Goal: Communication & Community: Participate in discussion

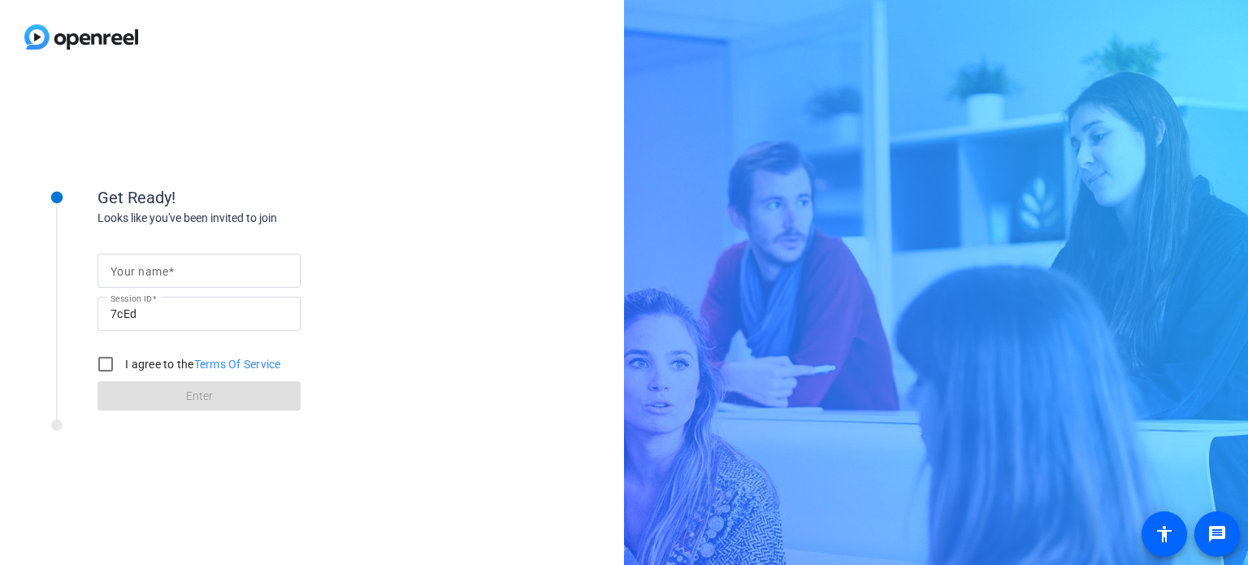
click at [133, 274] on mat-label "Your name" at bounding box center [140, 271] width 58 height 13
click at [133, 274] on input "Your name" at bounding box center [199, 271] width 177 height 20
type input "[PERSON_NAME]"
click at [439, 293] on div "Get Ready! Looks like you've been invited to join Your name [PERSON_NAME] Sessi…" at bounding box center [312, 319] width 624 height 491
click at [150, 369] on label "I agree to the Terms Of Service" at bounding box center [201, 364] width 159 height 16
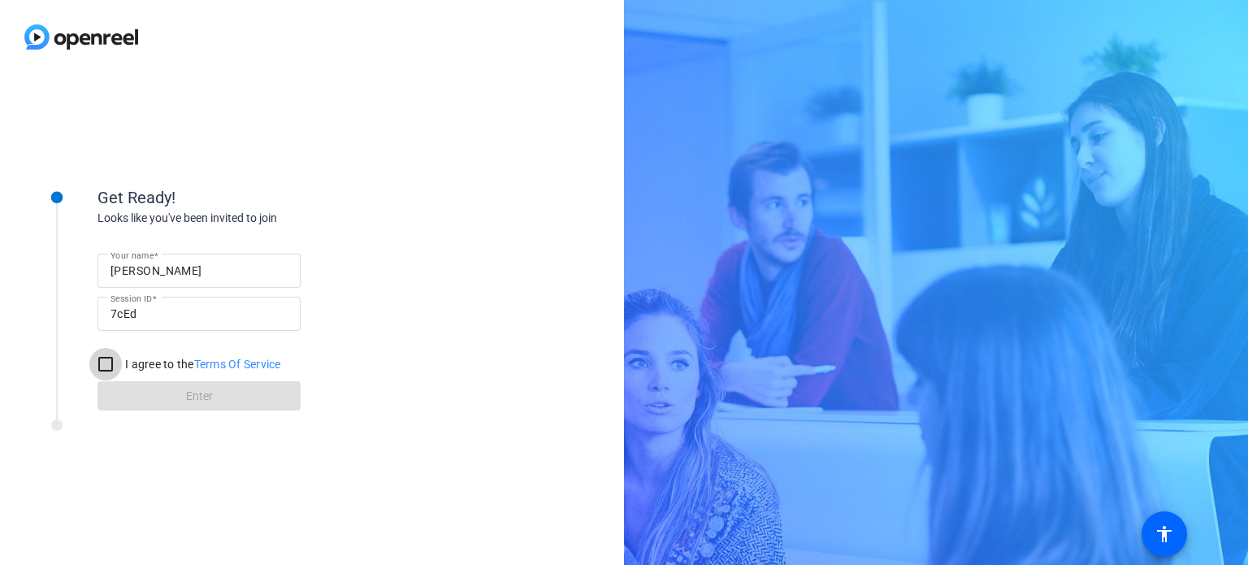
click at [122, 369] on input "I agree to the Terms Of Service" at bounding box center [105, 364] width 33 height 33
checkbox input "true"
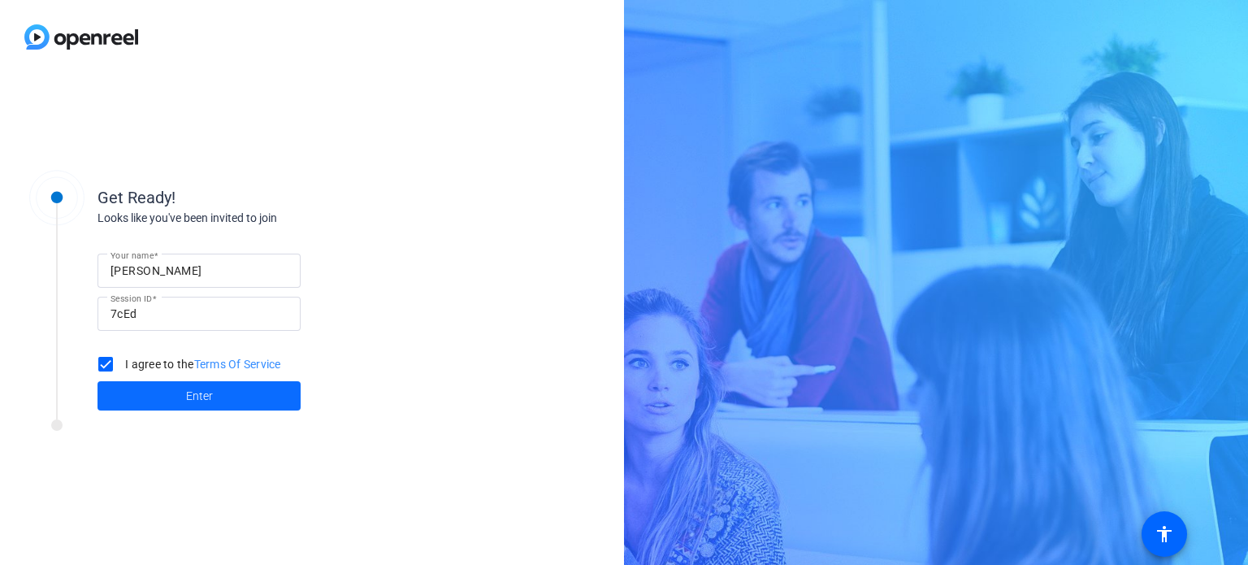
click at [208, 398] on span "Enter" at bounding box center [199, 396] width 27 height 17
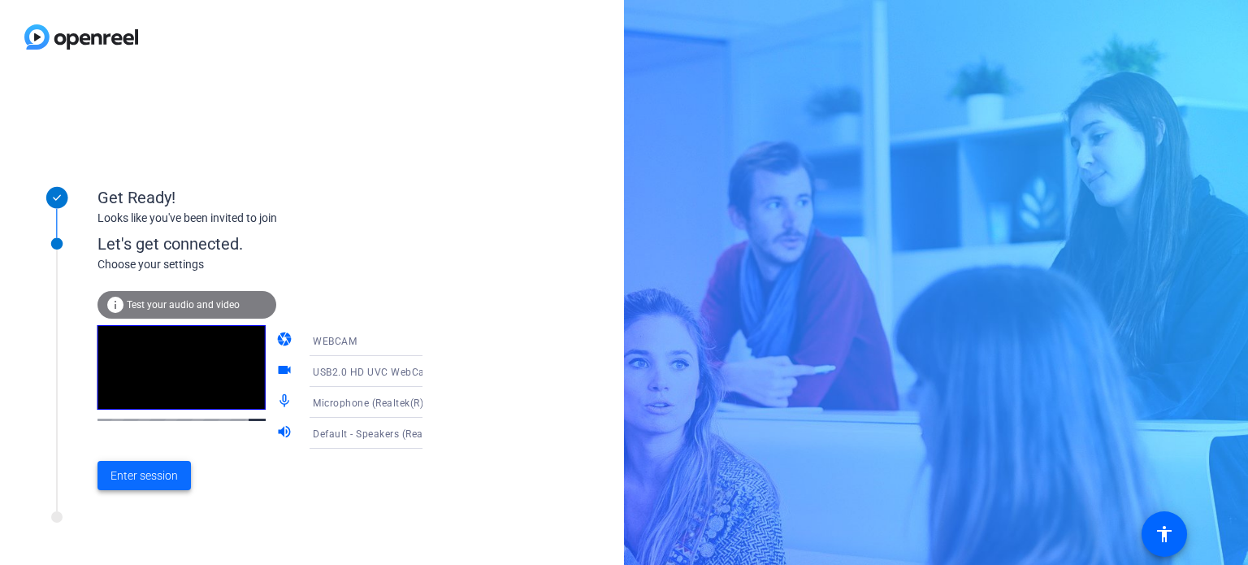
click at [150, 480] on span "Enter session" at bounding box center [144, 475] width 67 height 17
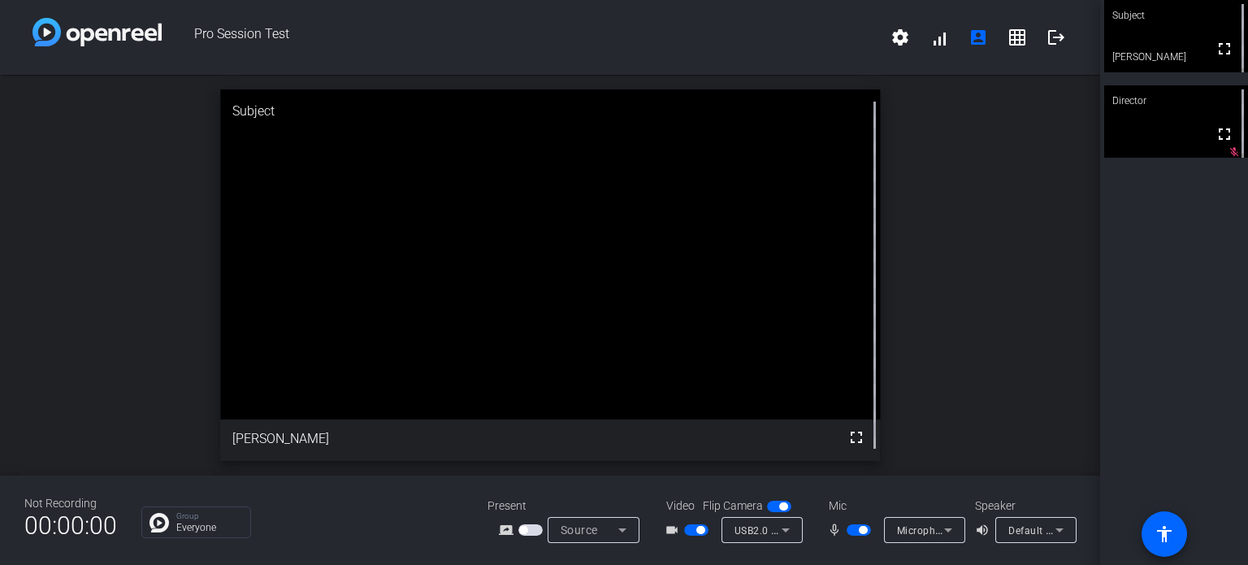
click at [532, 529] on span "button" at bounding box center [531, 529] width 24 height 11
click at [179, 515] on p "Group" at bounding box center [209, 516] width 66 height 8
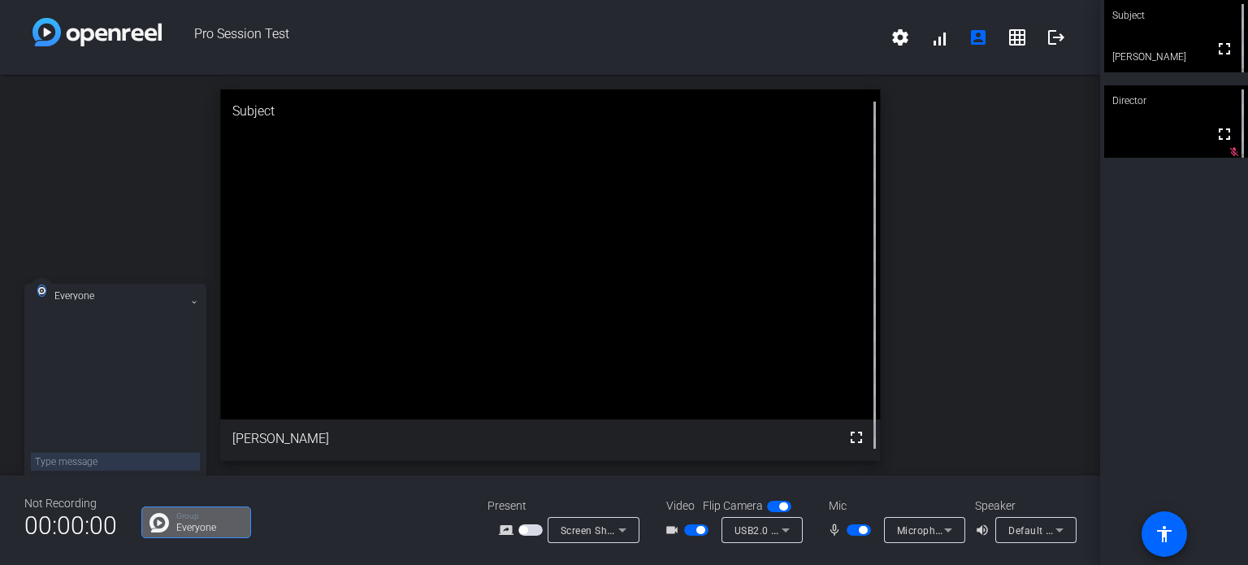
click at [281, 524] on div "Group Everyone" at bounding box center [302, 522] width 322 height 32
click at [268, 516] on div "Group Everyone" at bounding box center [302, 522] width 322 height 32
click at [192, 302] on icon at bounding box center [194, 302] width 7 height 7
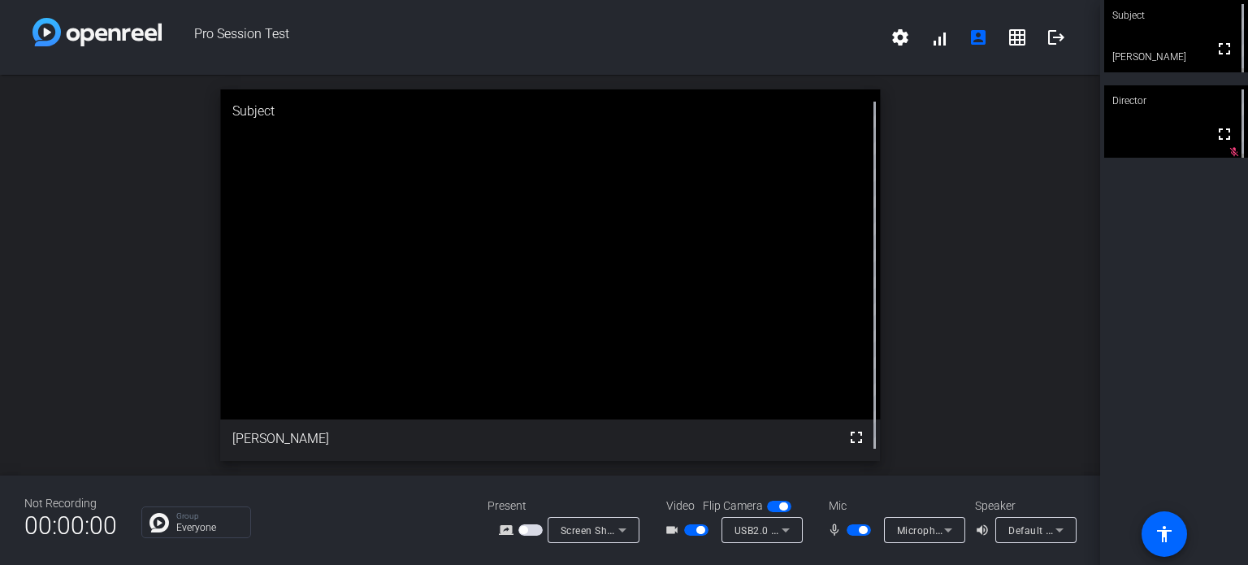
click at [198, 535] on div "Group Everyone" at bounding box center [196, 522] width 110 height 32
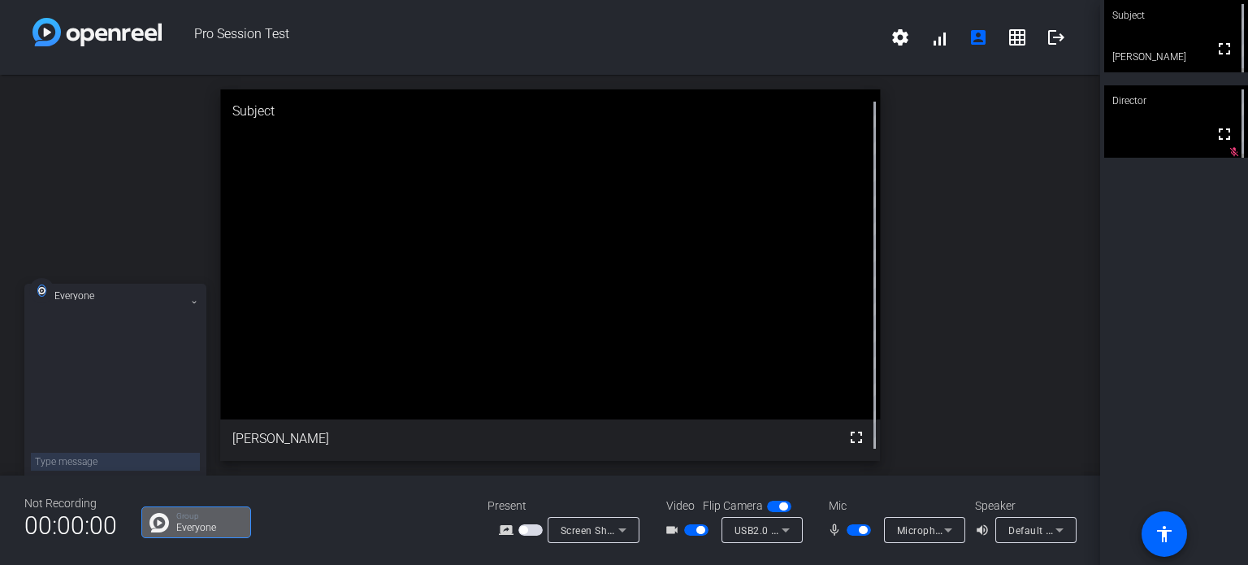
click at [98, 456] on textarea at bounding box center [115, 462] width 169 height 18
type textarea "H"
type textarea "Testing"
click at [197, 303] on icon at bounding box center [194, 302] width 7 height 7
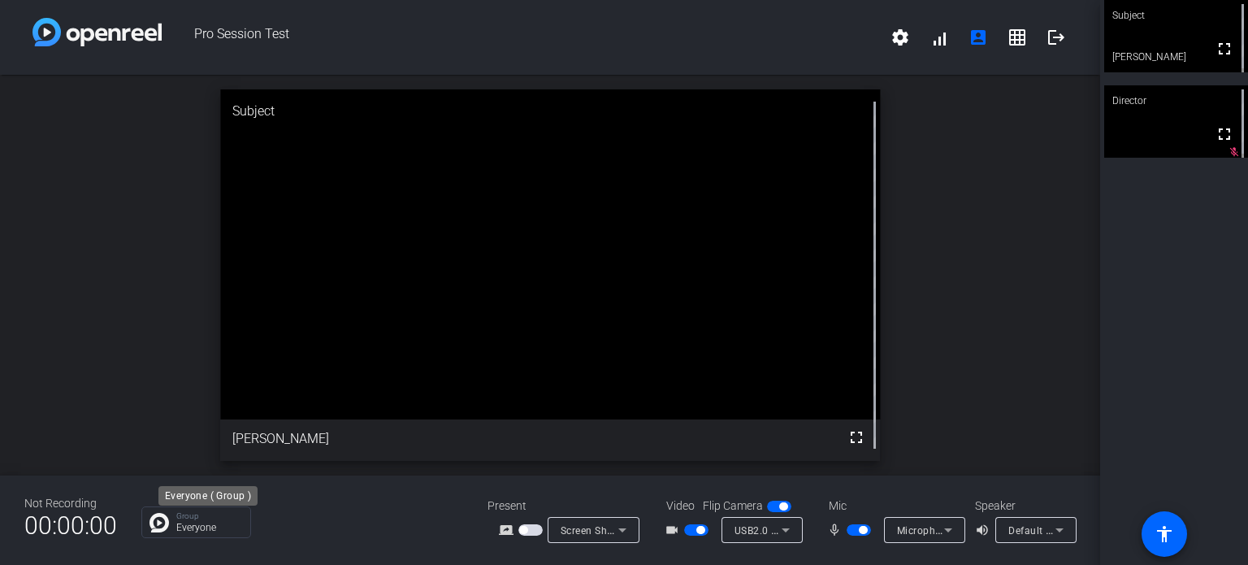
click at [218, 513] on p "Group" at bounding box center [209, 516] width 66 height 8
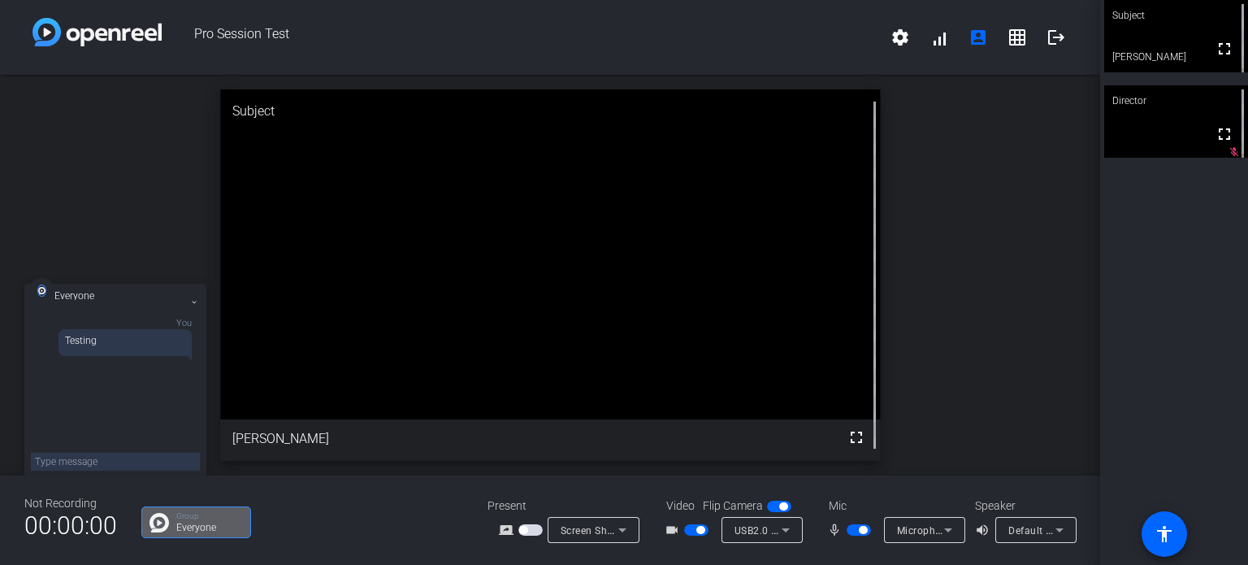
click at [88, 297] on h3 "Everyone" at bounding box center [87, 296] width 66 height 8
click at [185, 302] on div "Everyone" at bounding box center [121, 304] width 134 height 28
click at [188, 303] on div "Everyone" at bounding box center [121, 304] width 134 height 28
click at [192, 305] on icon at bounding box center [194, 302] width 7 height 7
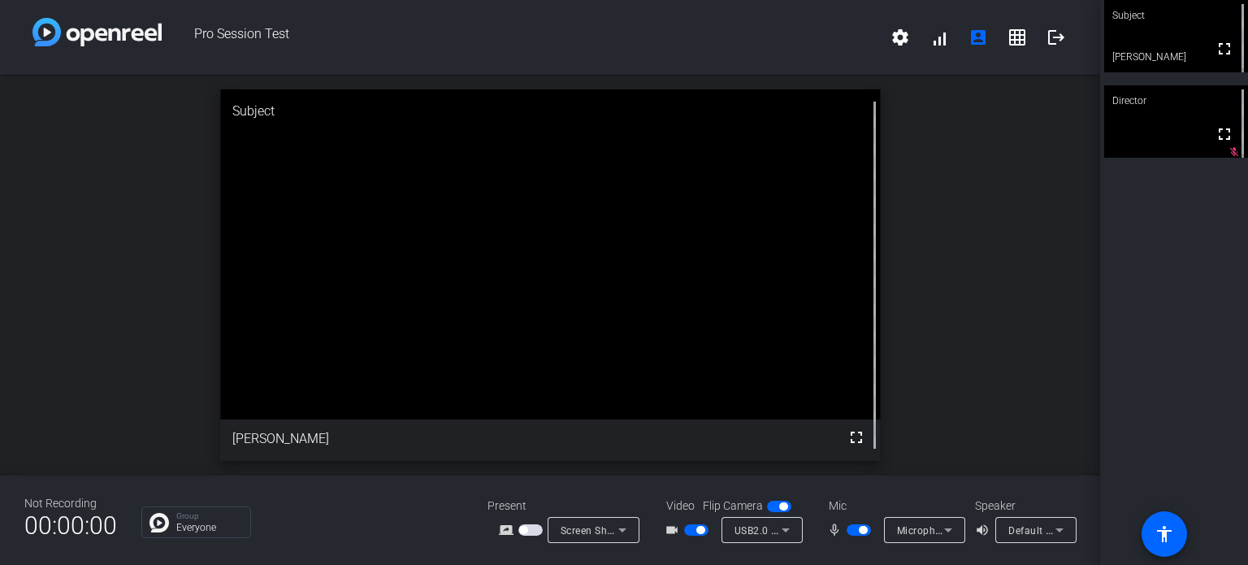
click at [531, 534] on span "button" at bounding box center [531, 529] width 24 height 11
click at [617, 539] on icon at bounding box center [623, 530] width 20 height 20
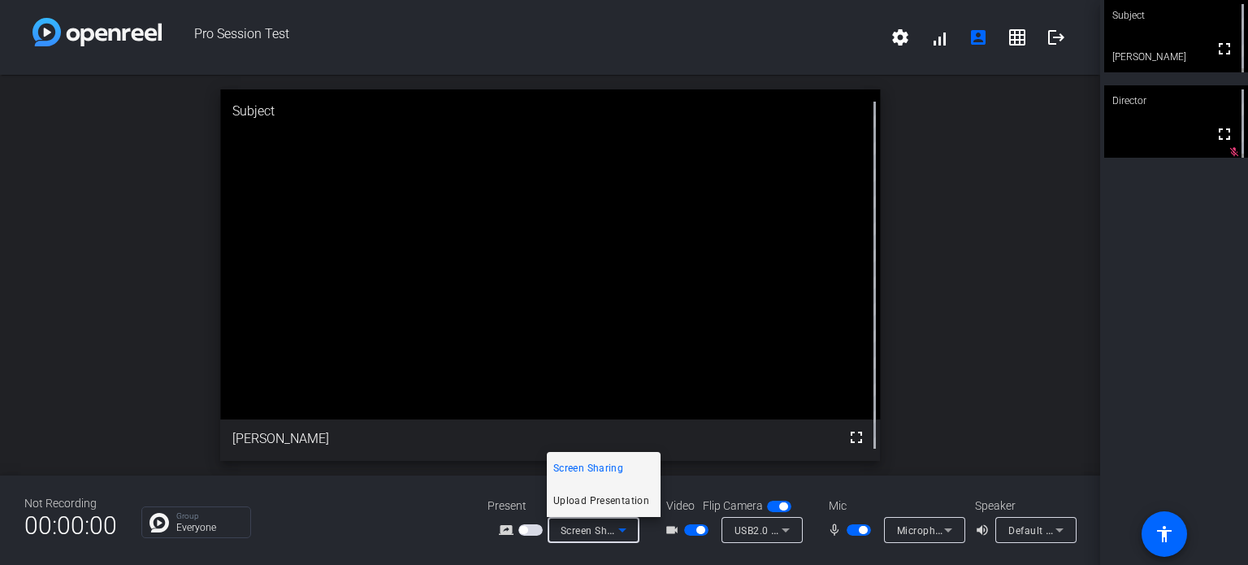
click at [624, 509] on span "Upload Presentation" at bounding box center [602, 501] width 96 height 20
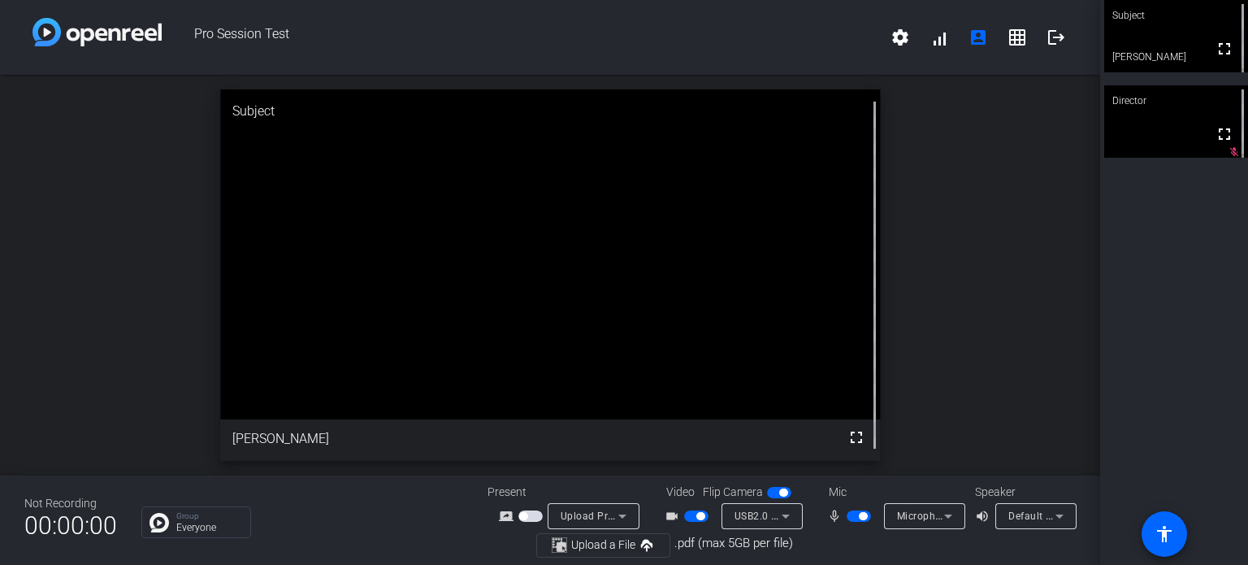
click at [624, 503] on div "Upload Presentation" at bounding box center [594, 516] width 66 height 26
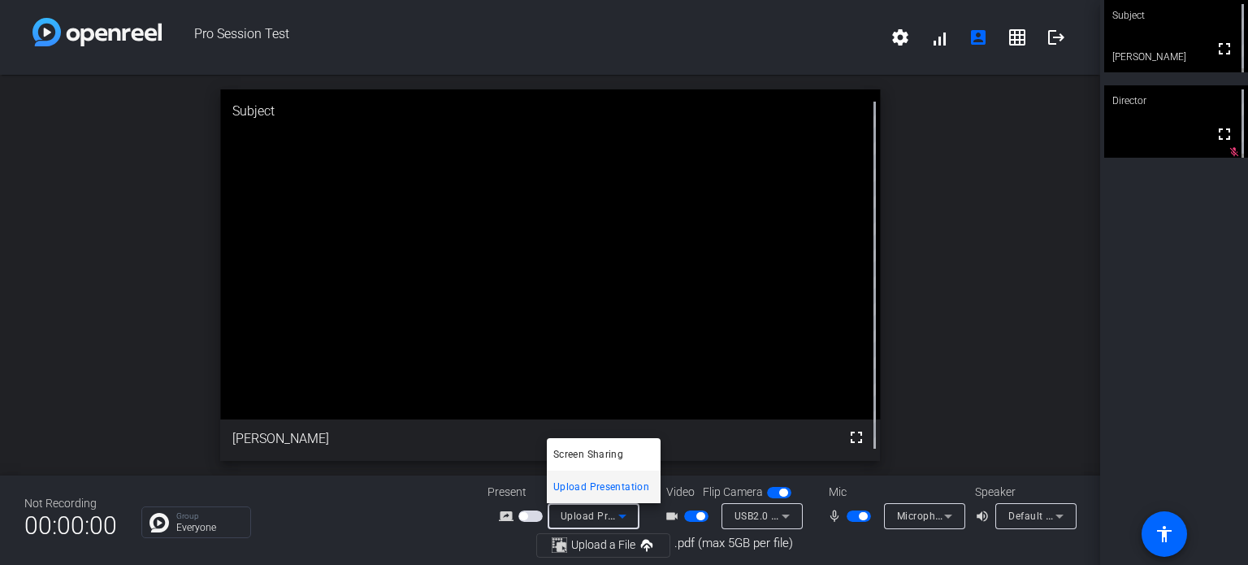
click at [510, 549] on div at bounding box center [624, 282] width 1248 height 565
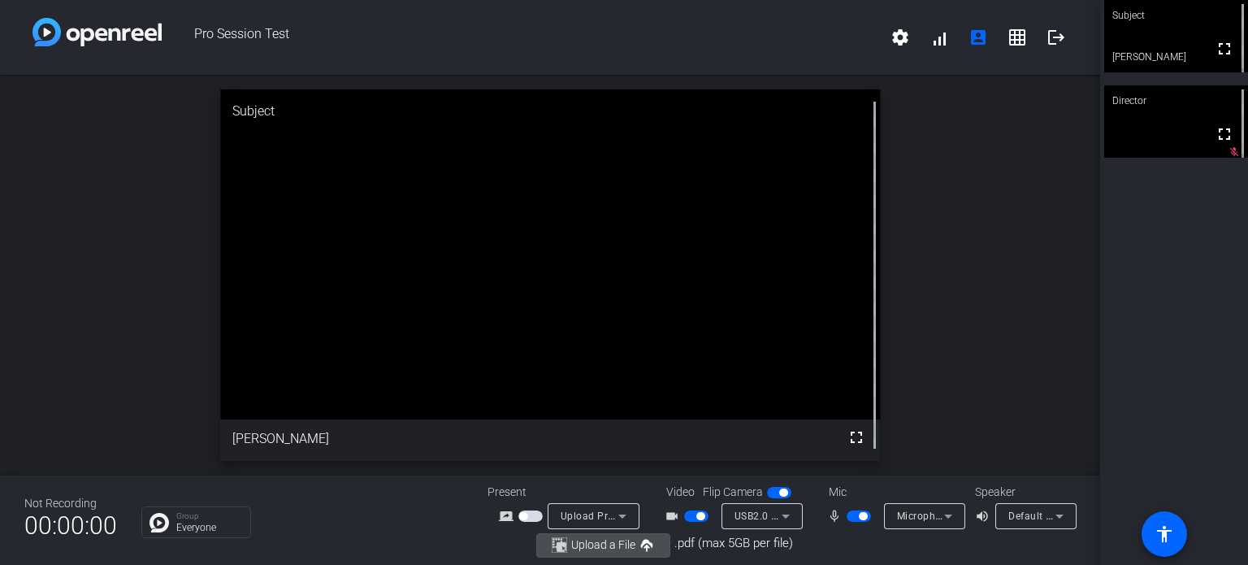
click at [599, 549] on span "Upload a File" at bounding box center [603, 545] width 64 height 12
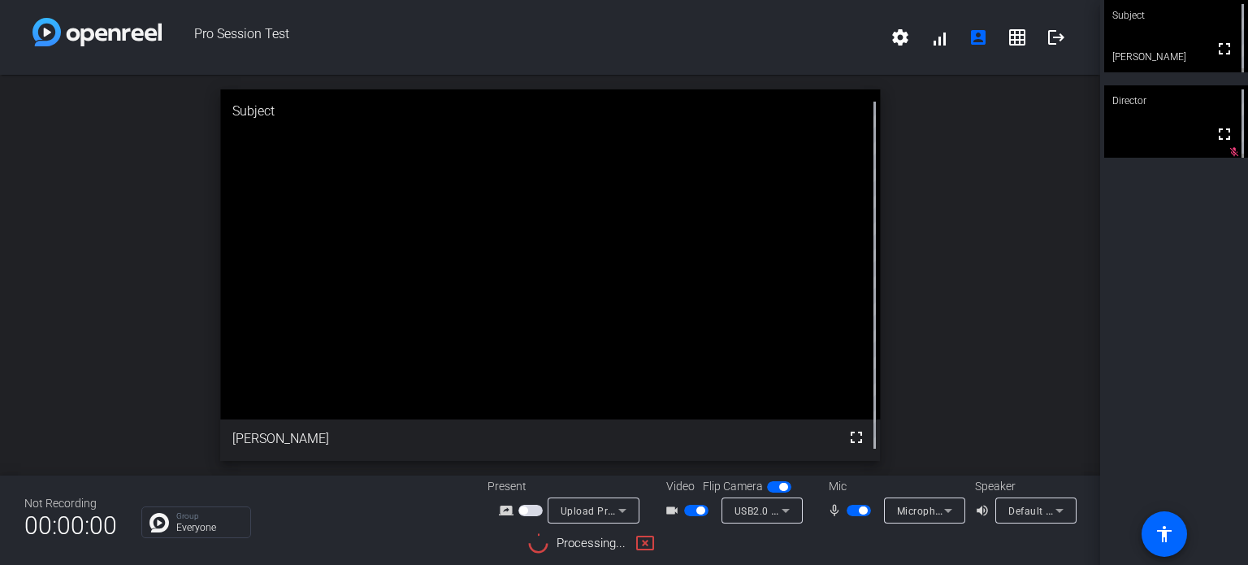
click at [696, 506] on span "button" at bounding box center [696, 510] width 24 height 11
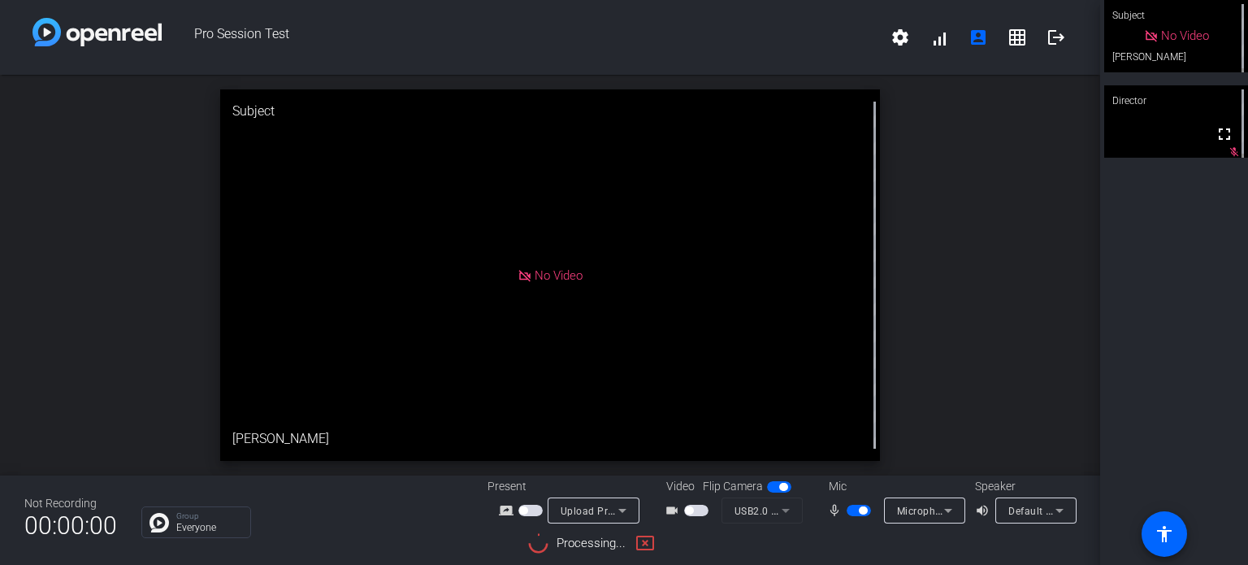
click at [697, 509] on span "button" at bounding box center [696, 510] width 24 height 11
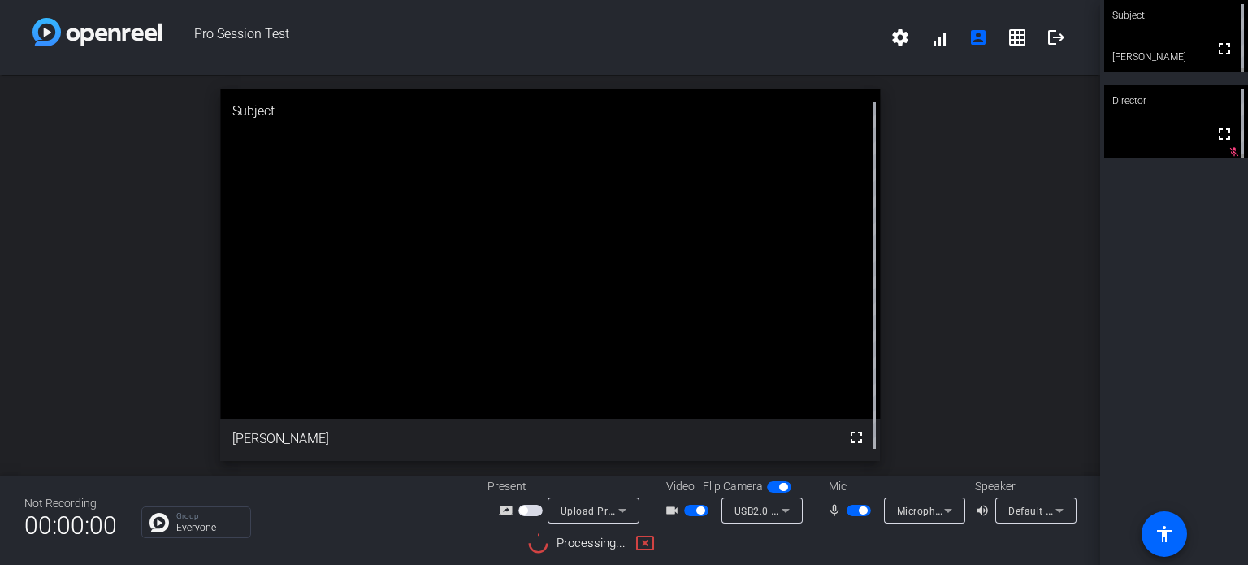
click at [697, 509] on span "button" at bounding box center [701, 510] width 8 height 8
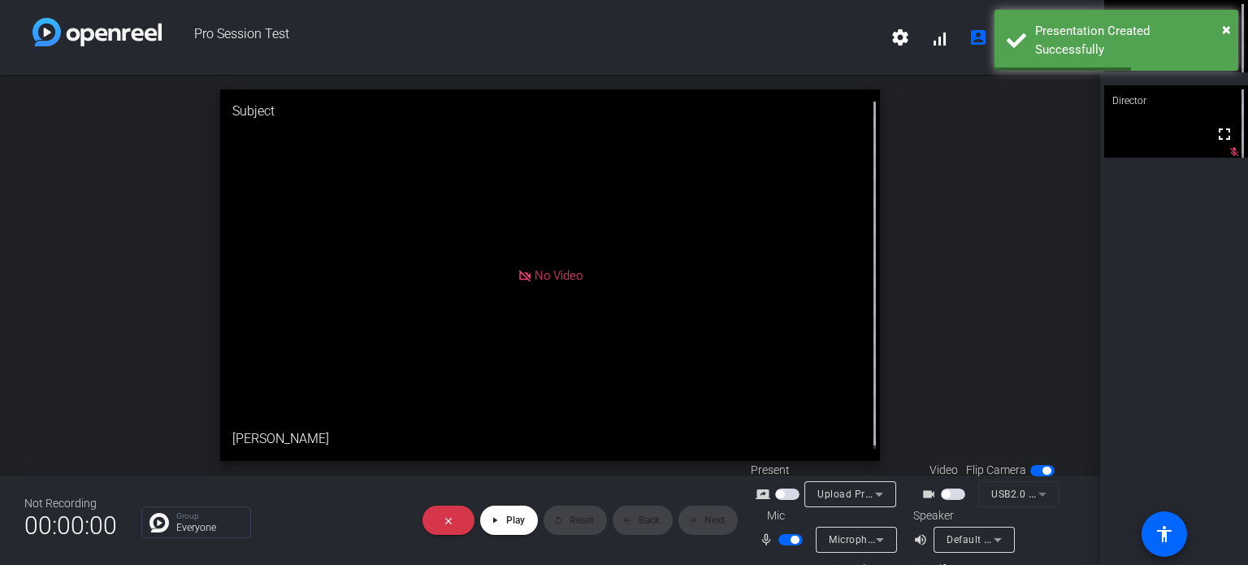
click at [797, 490] on span "button" at bounding box center [787, 493] width 24 height 11
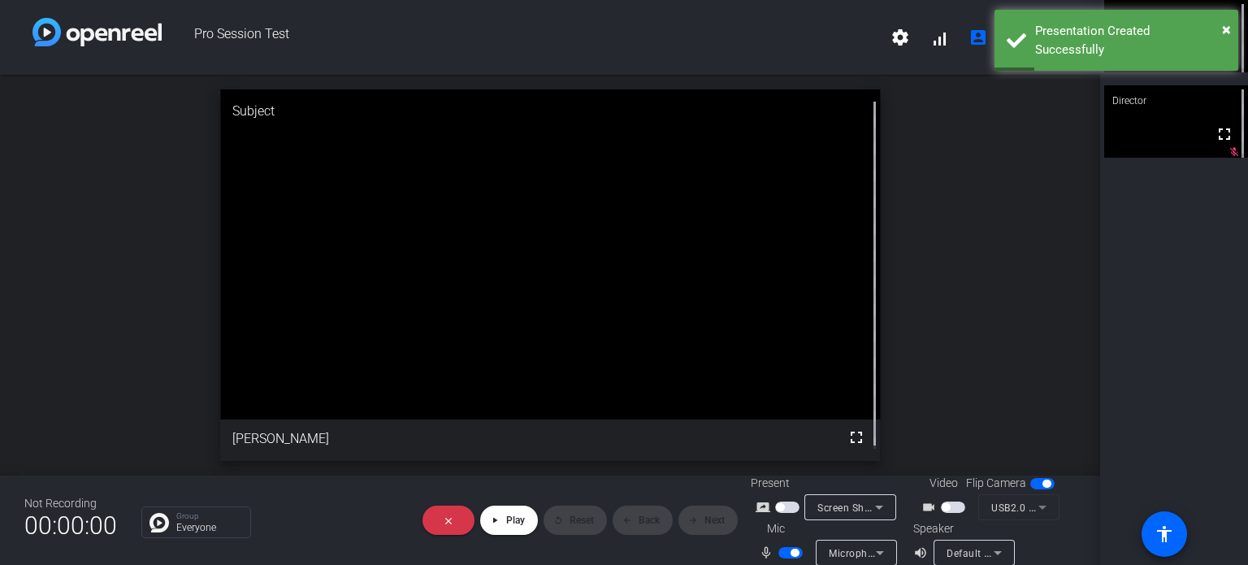
click at [949, 505] on span "button" at bounding box center [953, 506] width 24 height 11
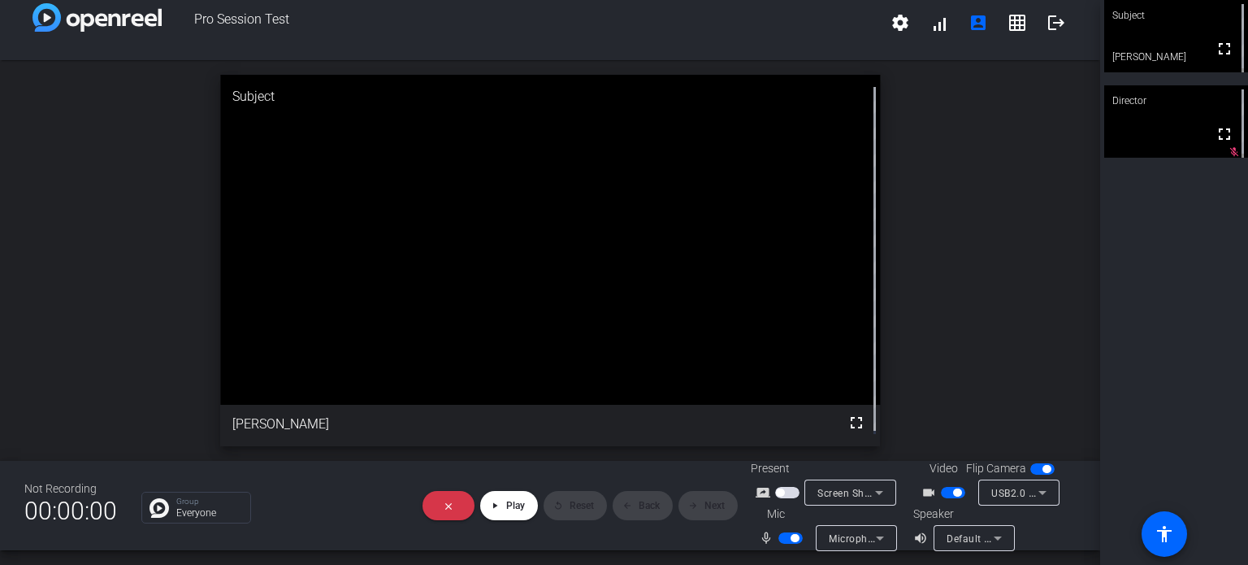
scroll to position [19, 0]
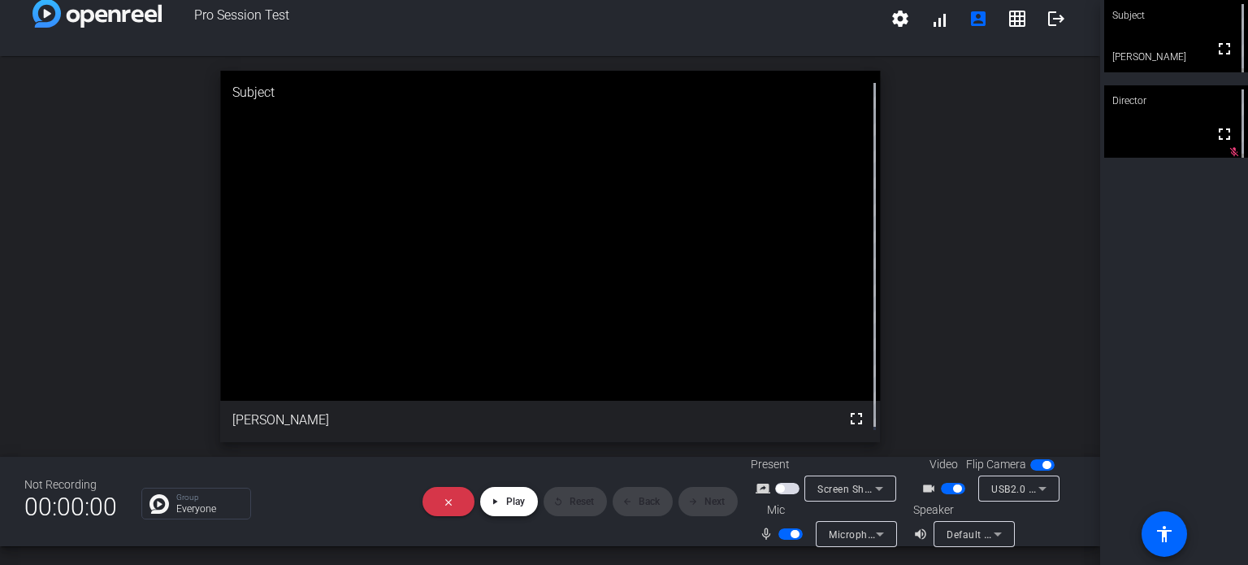
click at [506, 505] on span "Play" at bounding box center [515, 501] width 19 height 11
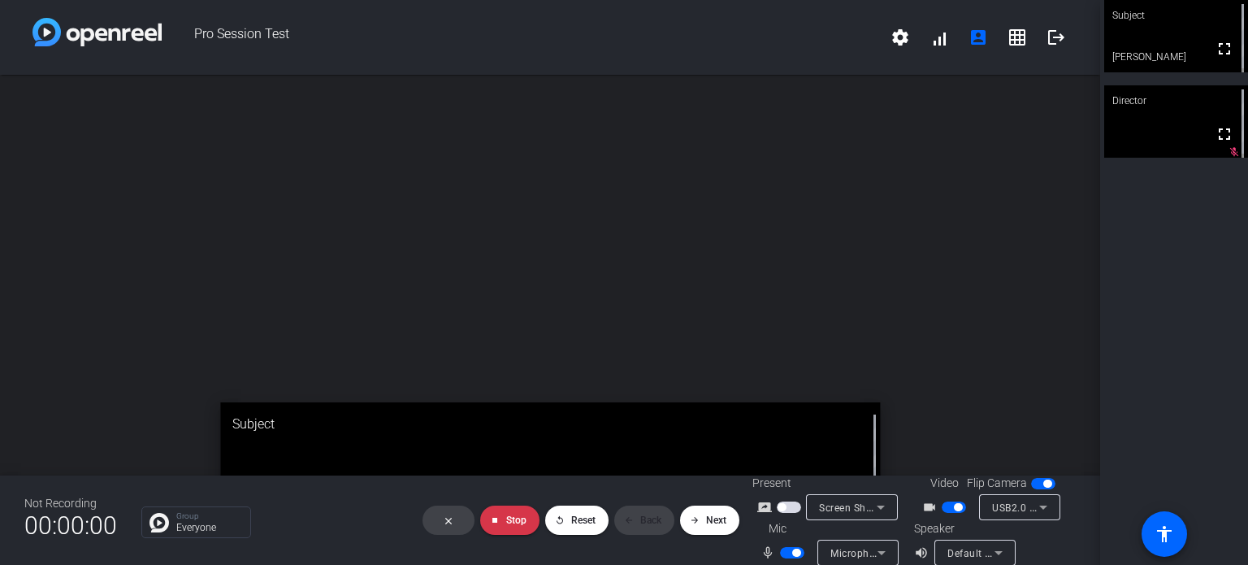
scroll to position [0, 0]
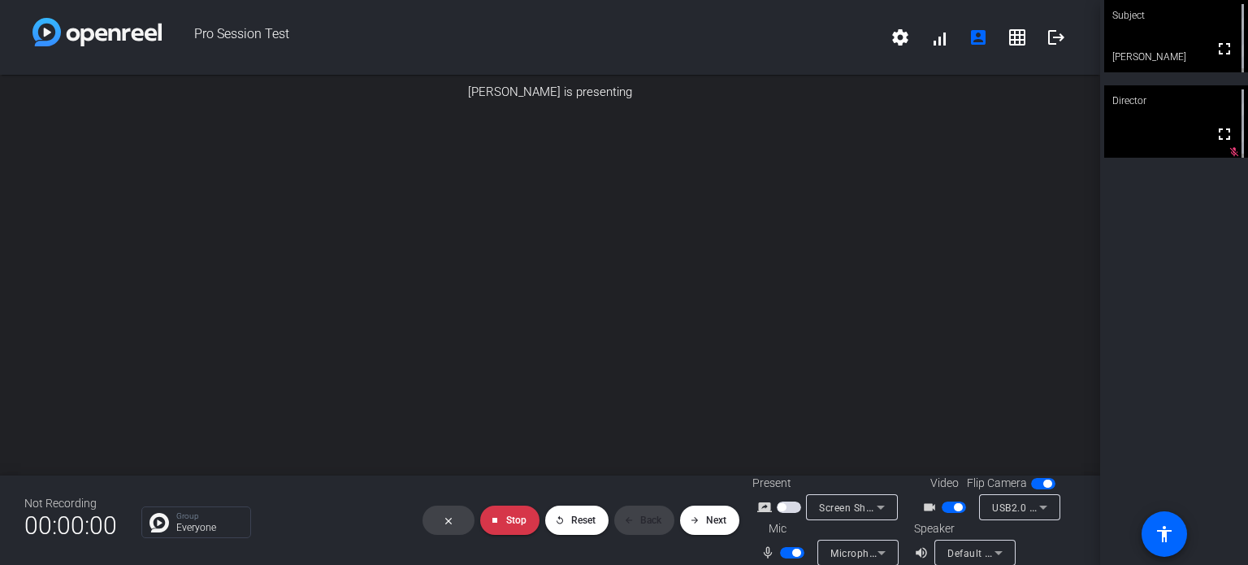
click at [983, 167] on img at bounding box center [1011, 158] width 130 height 19
click at [970, 105] on img at bounding box center [1011, 95] width 130 height 19
click at [972, 89] on img at bounding box center [1011, 80] width 130 height 19
click at [995, 108] on img at bounding box center [1011, 98] width 130 height 19
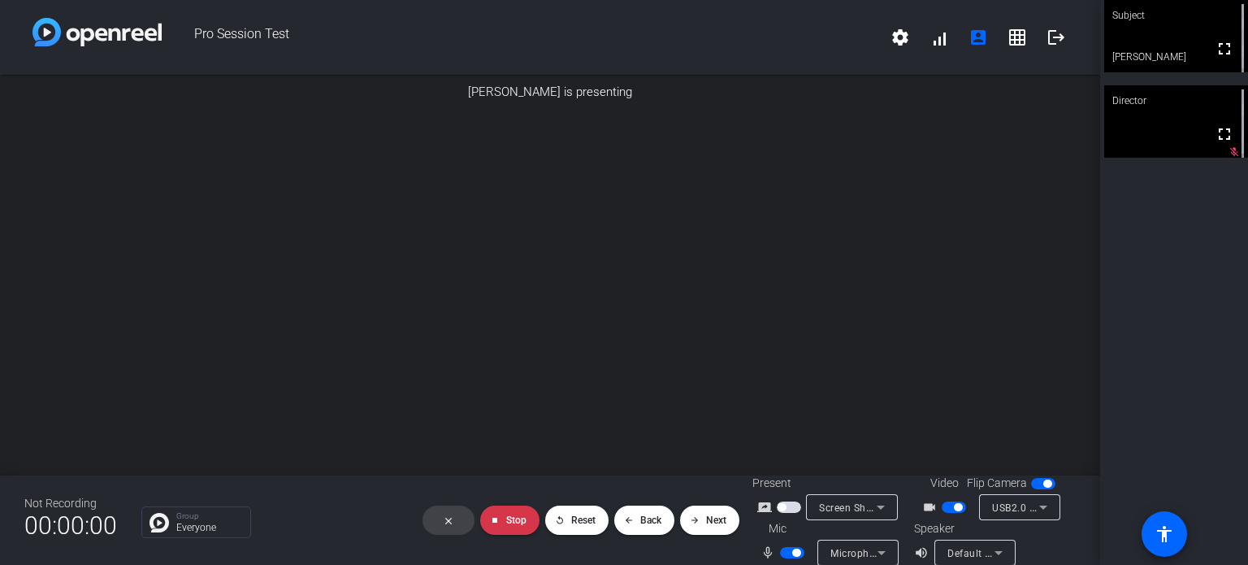
click at [962, 126] on img at bounding box center [1011, 116] width 130 height 19
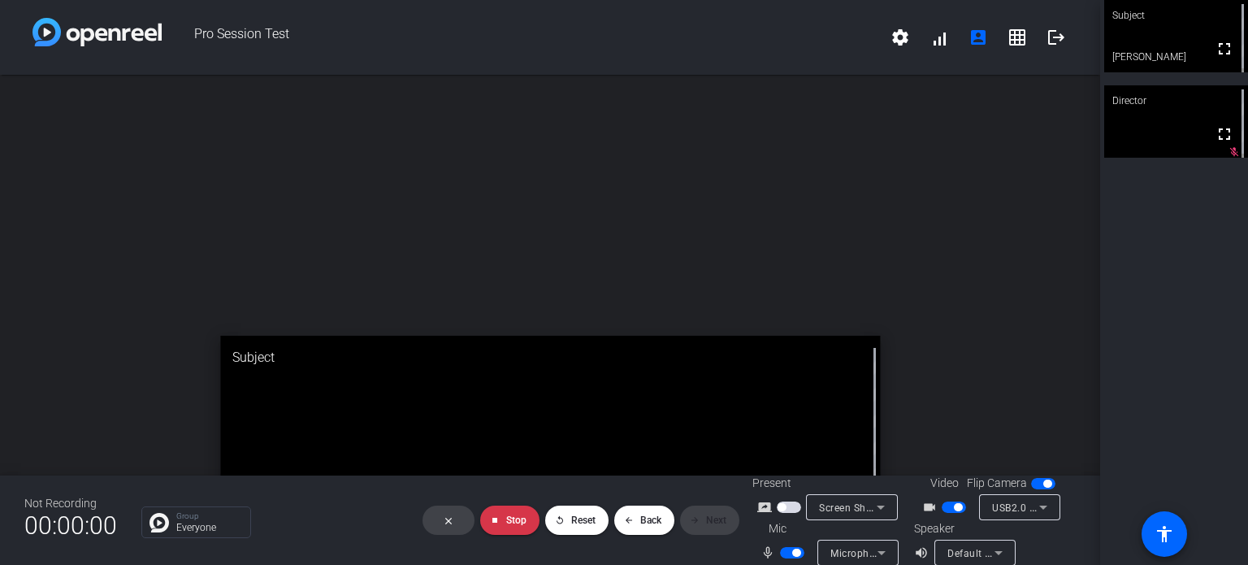
scroll to position [0, 0]
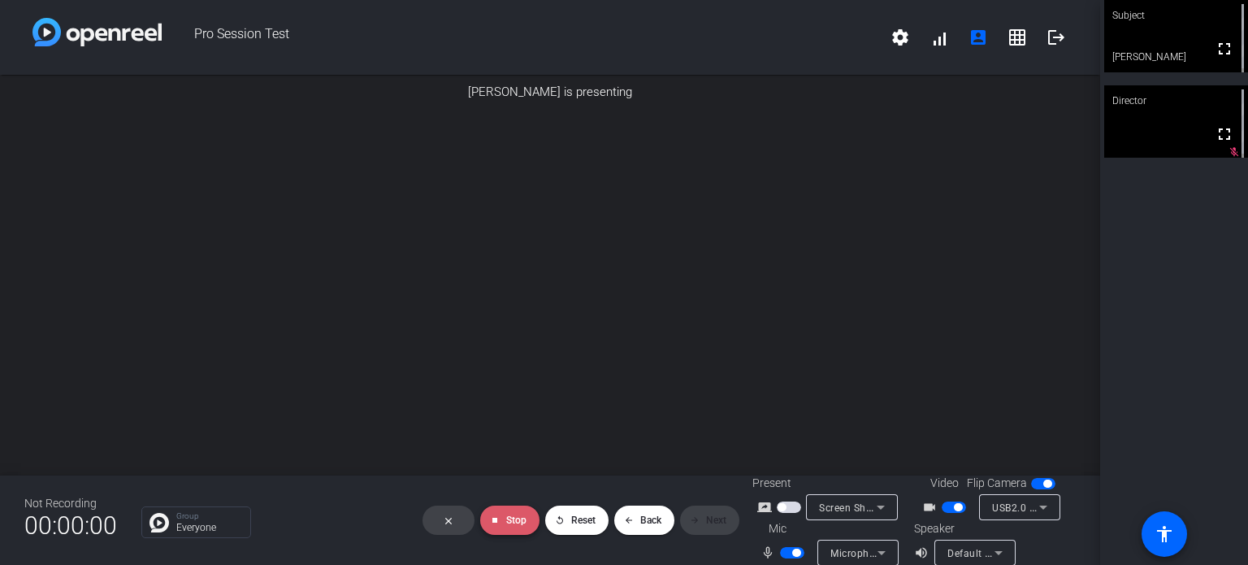
click at [507, 516] on span "Stop" at bounding box center [516, 519] width 20 height 11
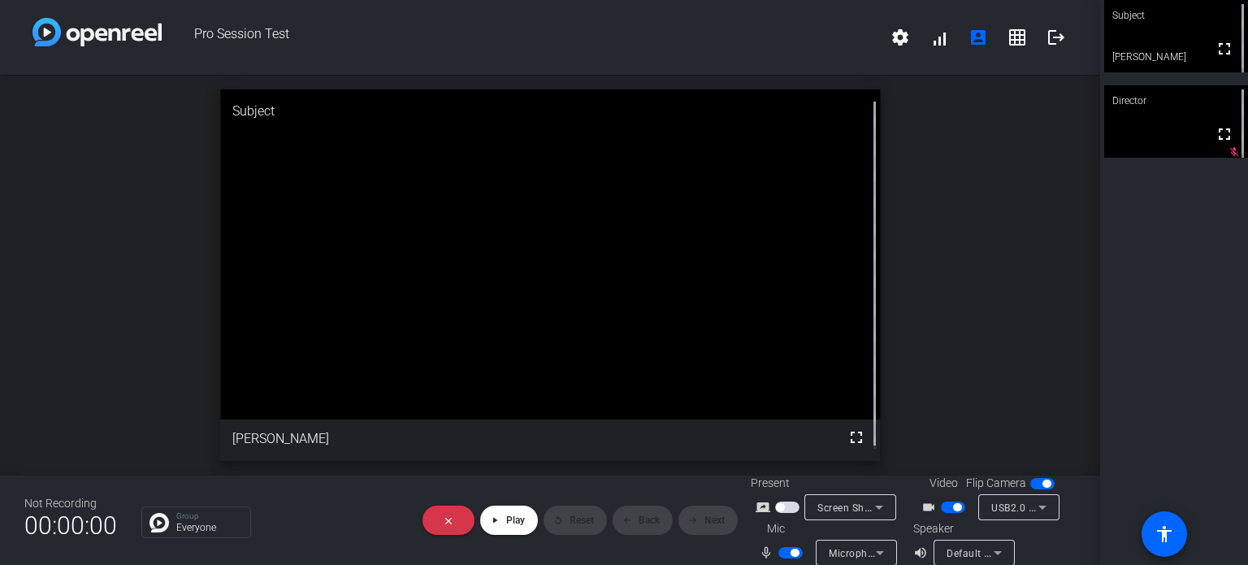
scroll to position [19, 0]
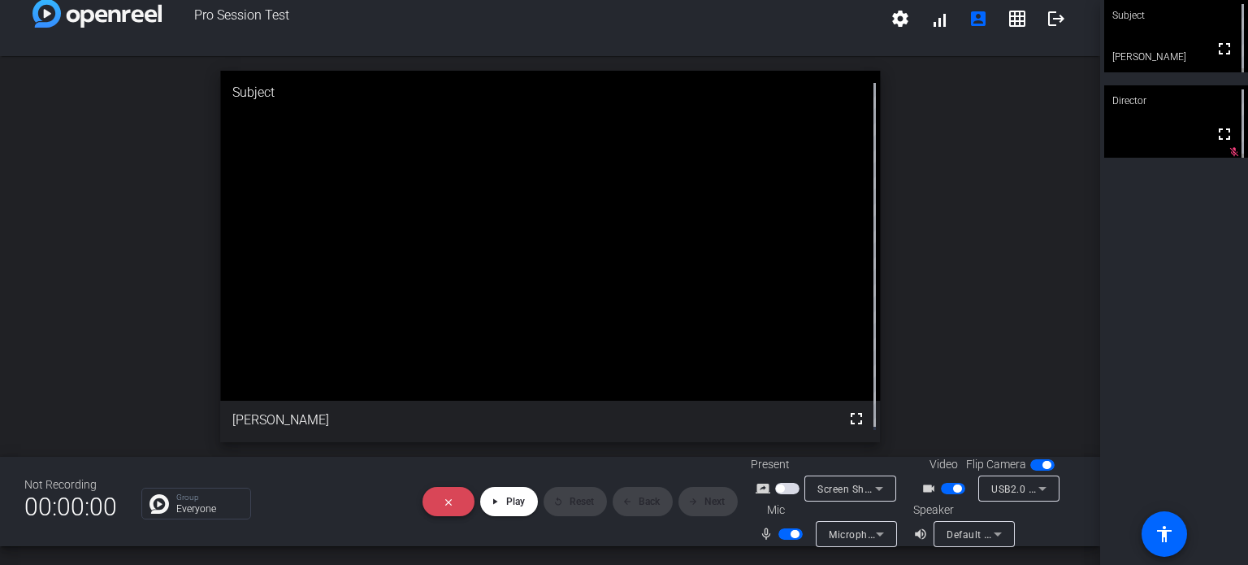
click at [441, 492] on span at bounding box center [449, 501] width 52 height 39
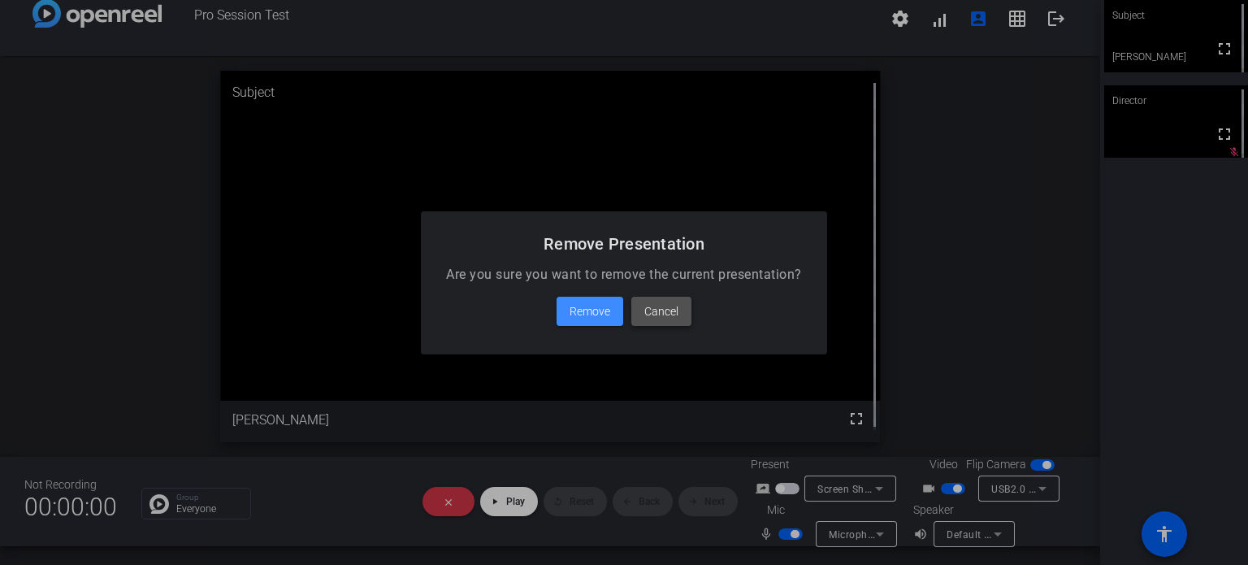
click at [640, 319] on span at bounding box center [662, 311] width 60 height 39
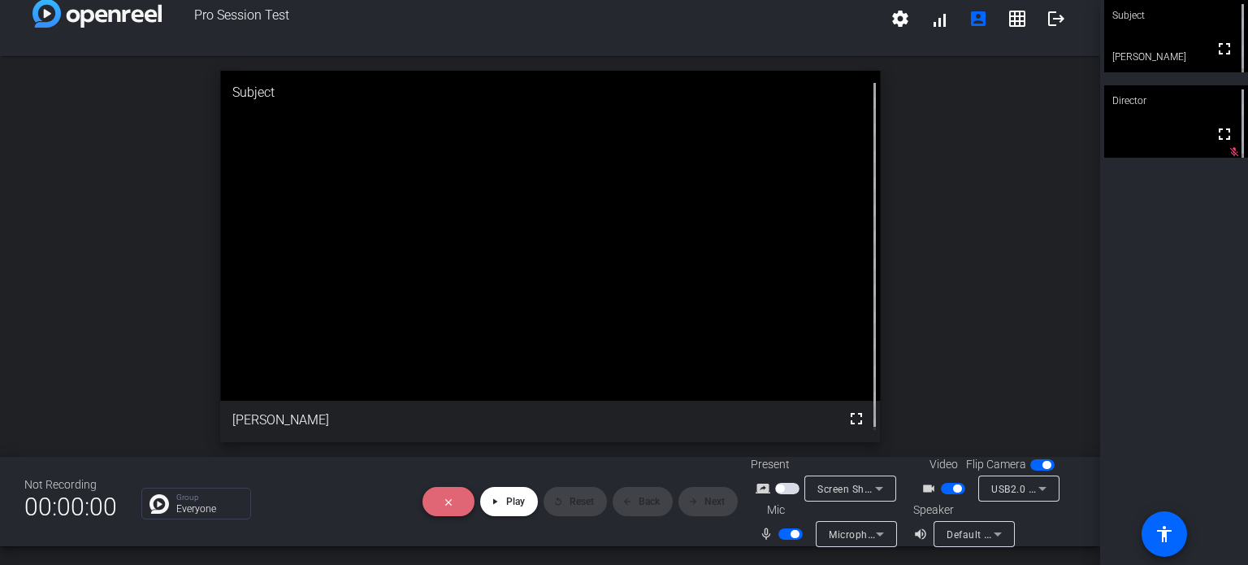
click at [449, 498] on mat-icon "close" at bounding box center [448, 502] width 10 height 10
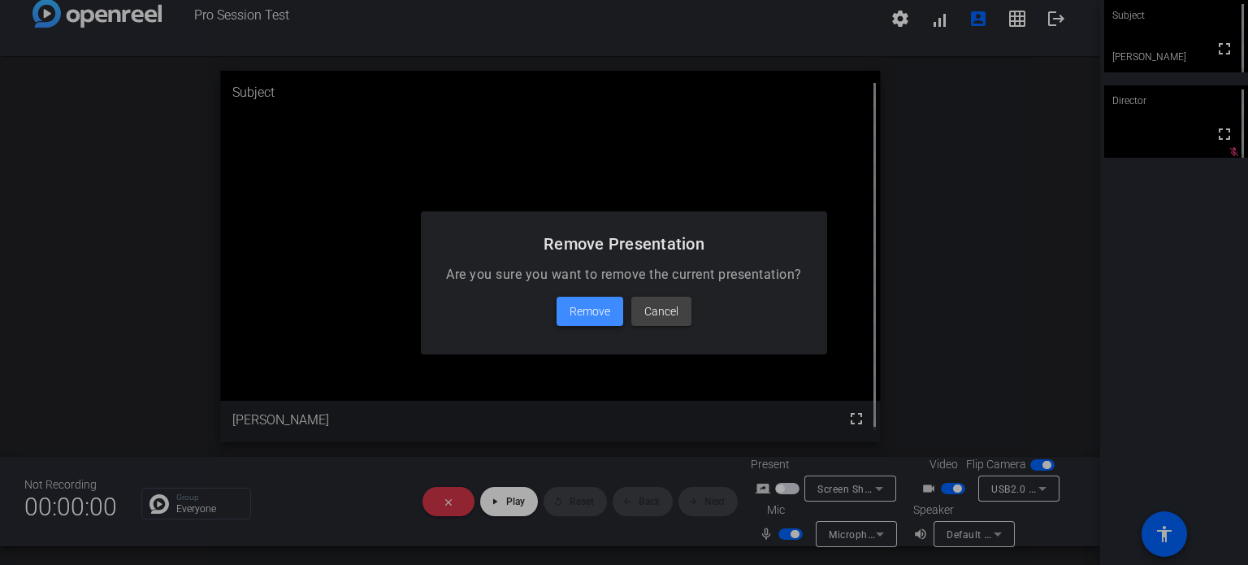
click at [598, 302] on span "Remove" at bounding box center [590, 312] width 41 height 20
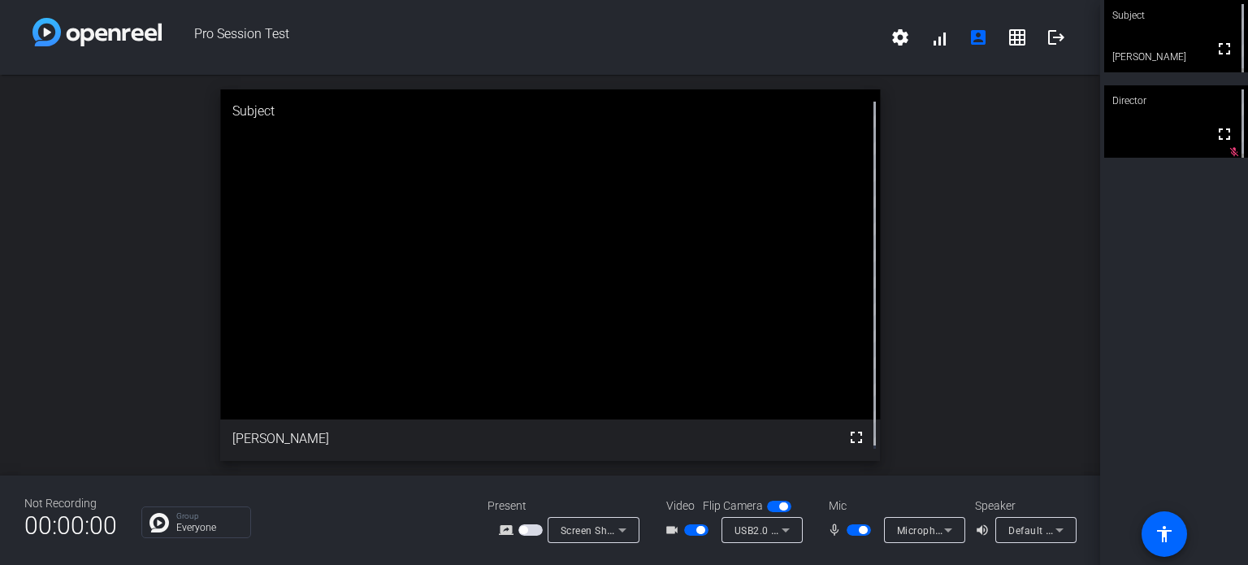
click at [519, 526] on span "button" at bounding box center [523, 530] width 8 height 8
click at [592, 523] on span "Screen Sharing" at bounding box center [597, 529] width 72 height 13
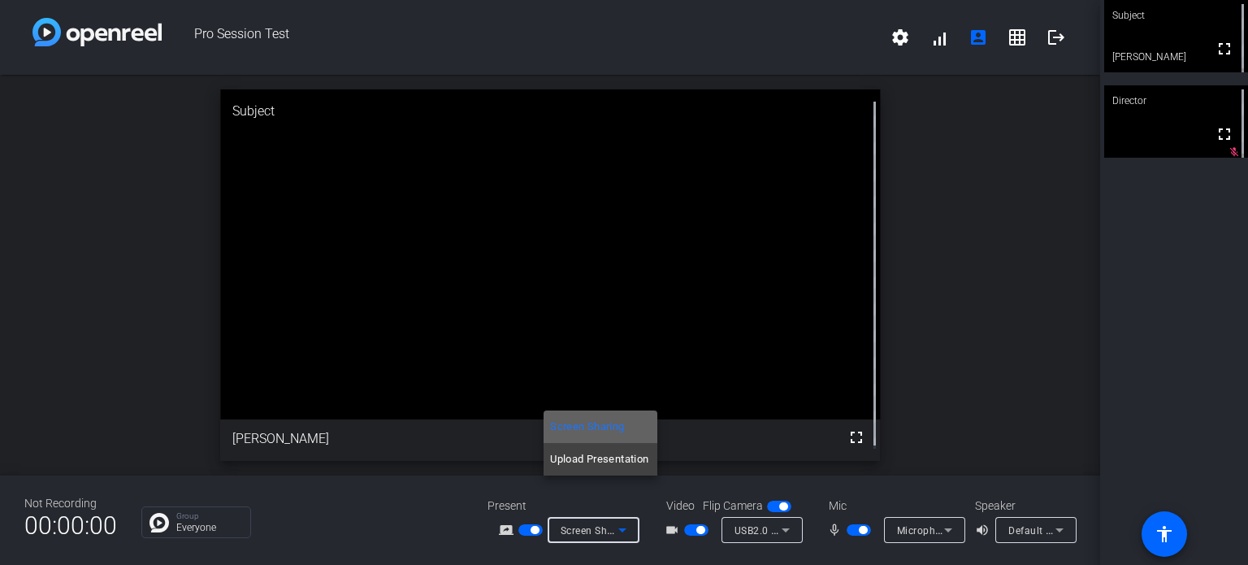
click at [598, 433] on span "Screen Sharing" at bounding box center [587, 427] width 74 height 20
click at [504, 520] on mat-icon "screen_share_outline" at bounding box center [509, 530] width 20 height 20
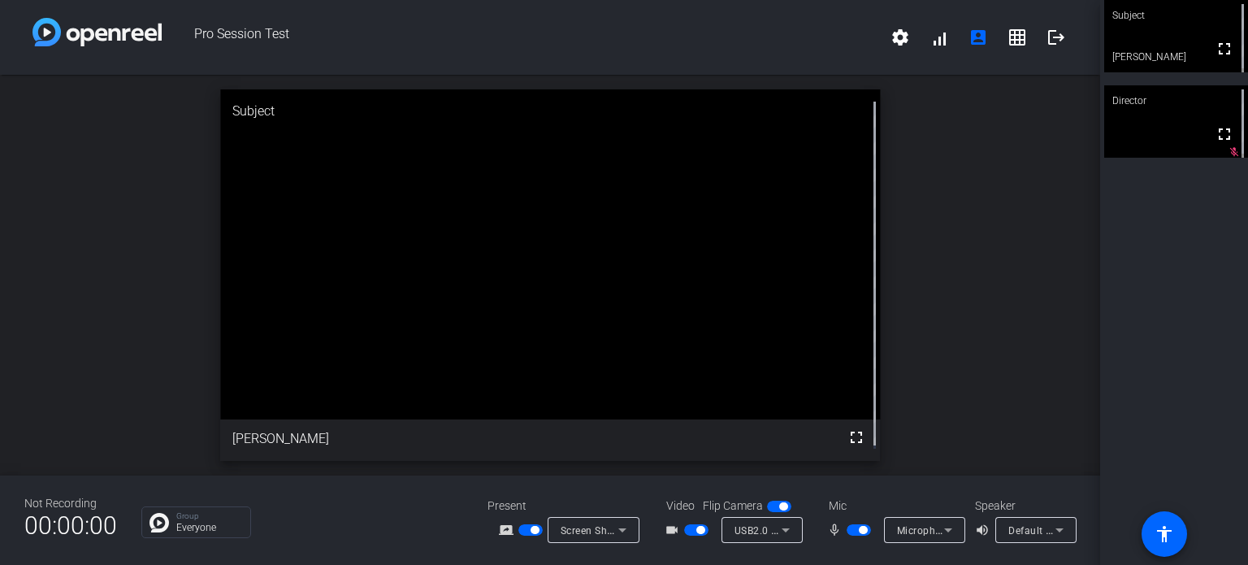
click at [523, 524] on span "button" at bounding box center [531, 529] width 24 height 11
click at [580, 523] on span "Screen Sharing" at bounding box center [597, 529] width 72 height 13
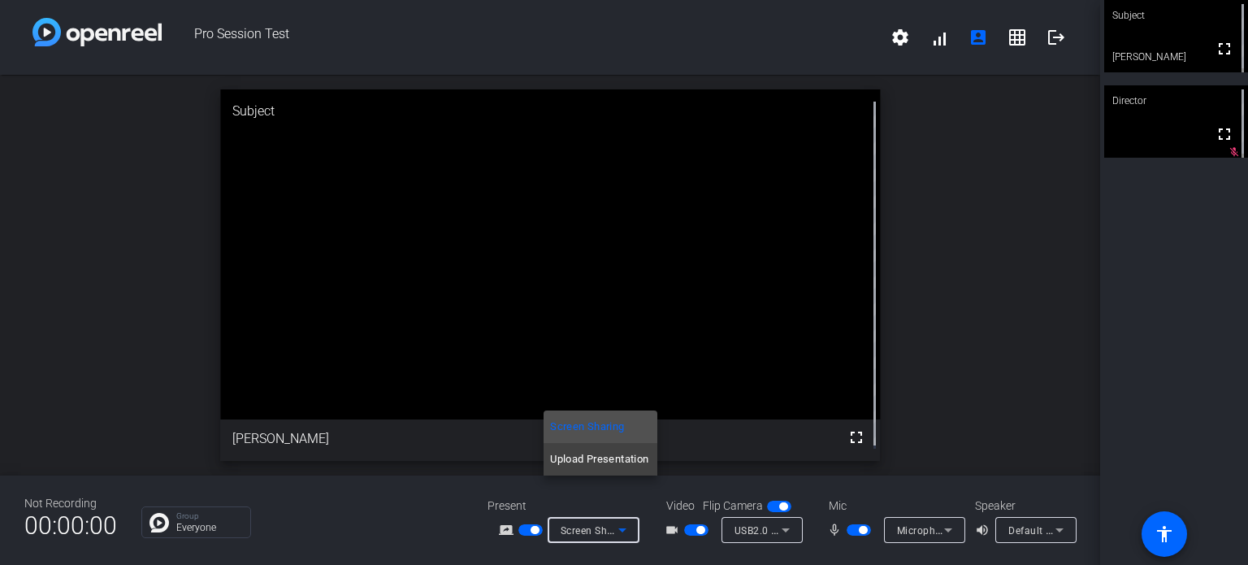
click at [455, 480] on div at bounding box center [624, 282] width 1248 height 565
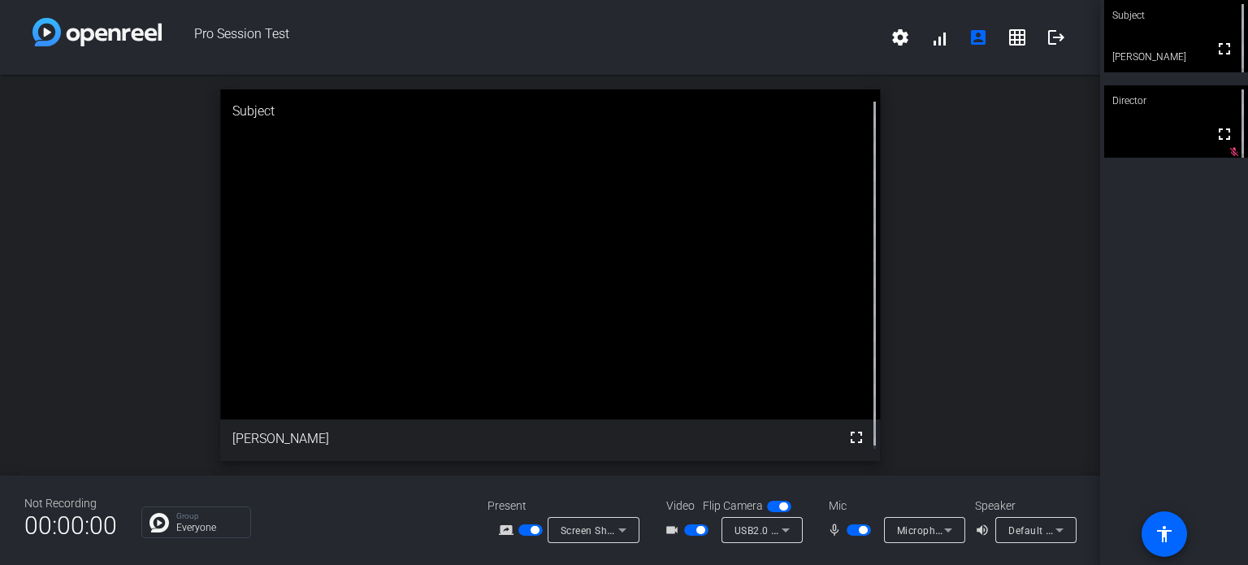
click at [521, 524] on span "button" at bounding box center [531, 529] width 24 height 11
click at [523, 526] on span "button" at bounding box center [523, 530] width 8 height 8
click at [532, 526] on span "button" at bounding box center [535, 530] width 8 height 8
click at [532, 524] on span "button" at bounding box center [531, 529] width 24 height 11
click at [709, 524] on span "button" at bounding box center [696, 529] width 24 height 11
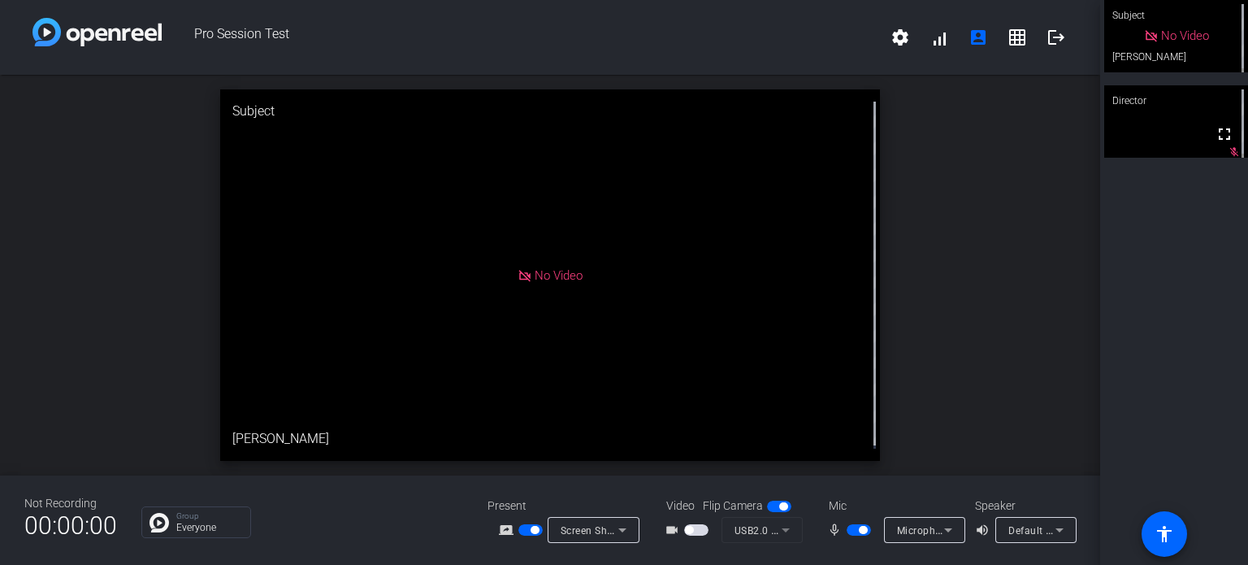
click at [693, 526] on span "button" at bounding box center [689, 530] width 8 height 8
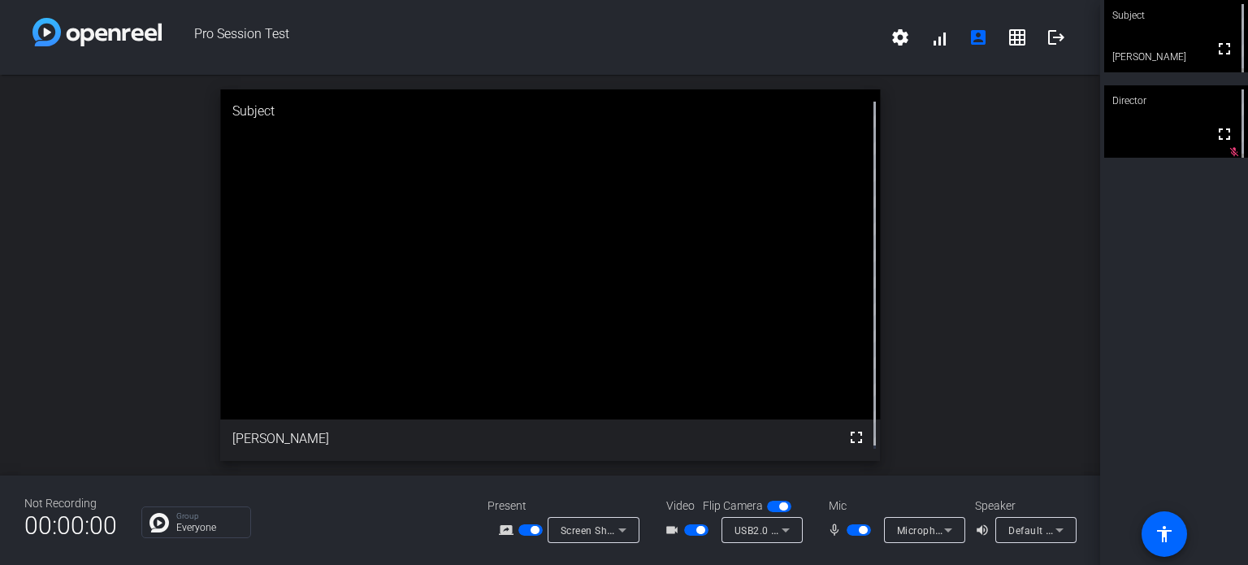
click at [709, 524] on span "button" at bounding box center [696, 529] width 24 height 11
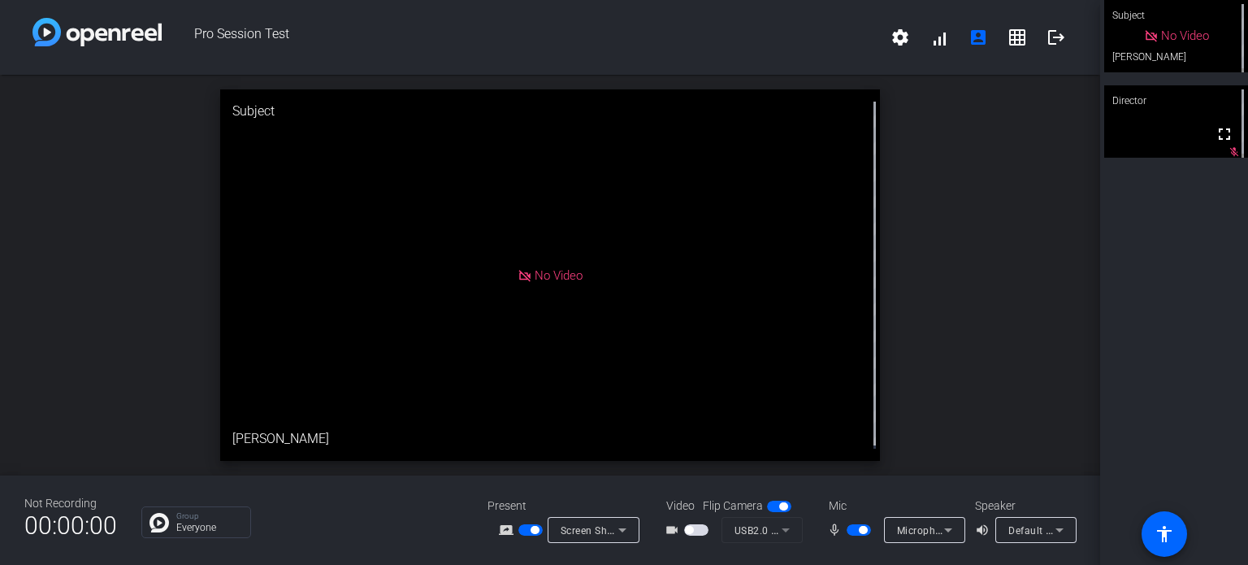
click at [693, 526] on span "button" at bounding box center [689, 530] width 8 height 8
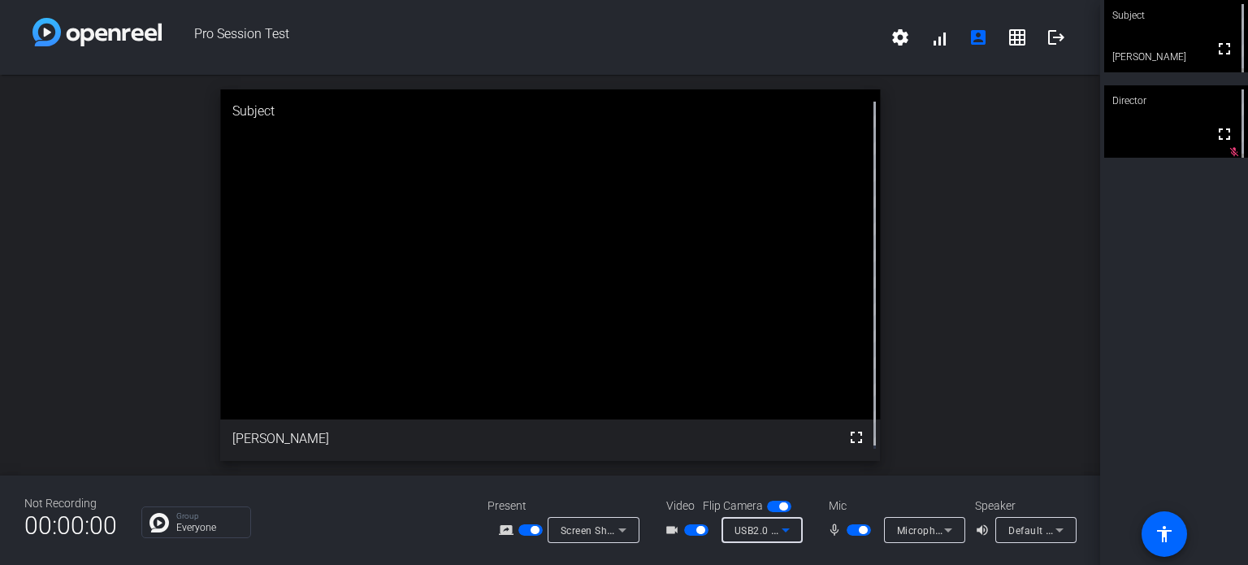
click at [796, 520] on icon at bounding box center [786, 530] width 20 height 20
click at [715, 526] on div at bounding box center [624, 282] width 1248 height 565
click at [774, 520] on div "USB2.0 HD UVC WebCam (0408:30d4)" at bounding box center [758, 530] width 47 height 20
click at [953, 348] on div at bounding box center [624, 282] width 1248 height 565
click at [1009, 535] on span "Default - Speakers (Realtek(R) Audio)" at bounding box center [1097, 529] width 176 height 13
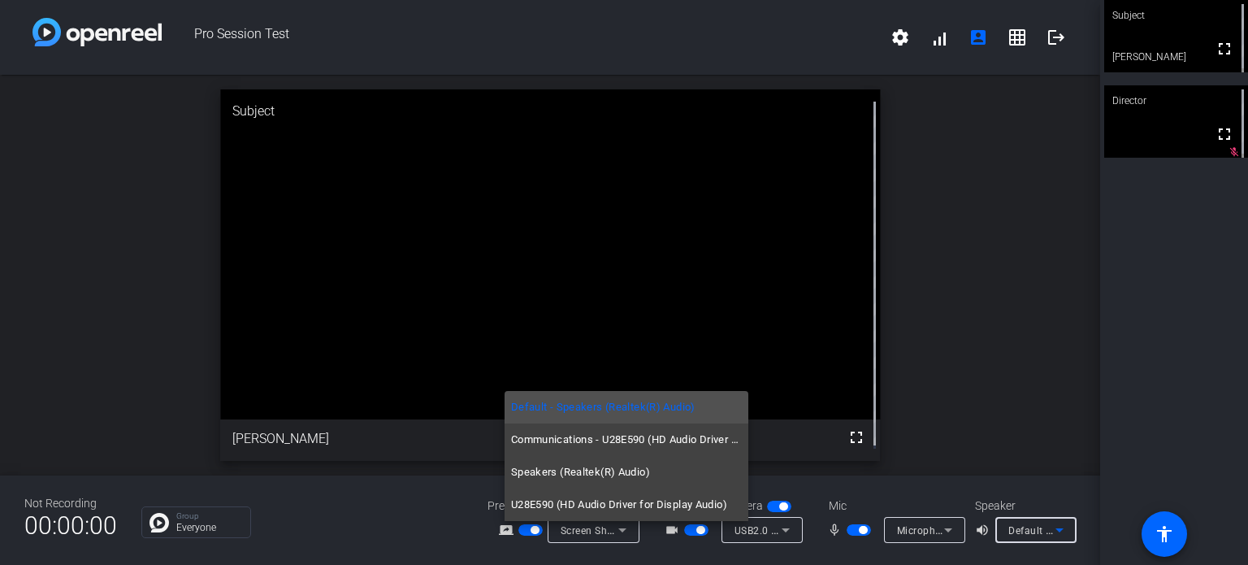
click at [702, 539] on div at bounding box center [624, 282] width 1248 height 565
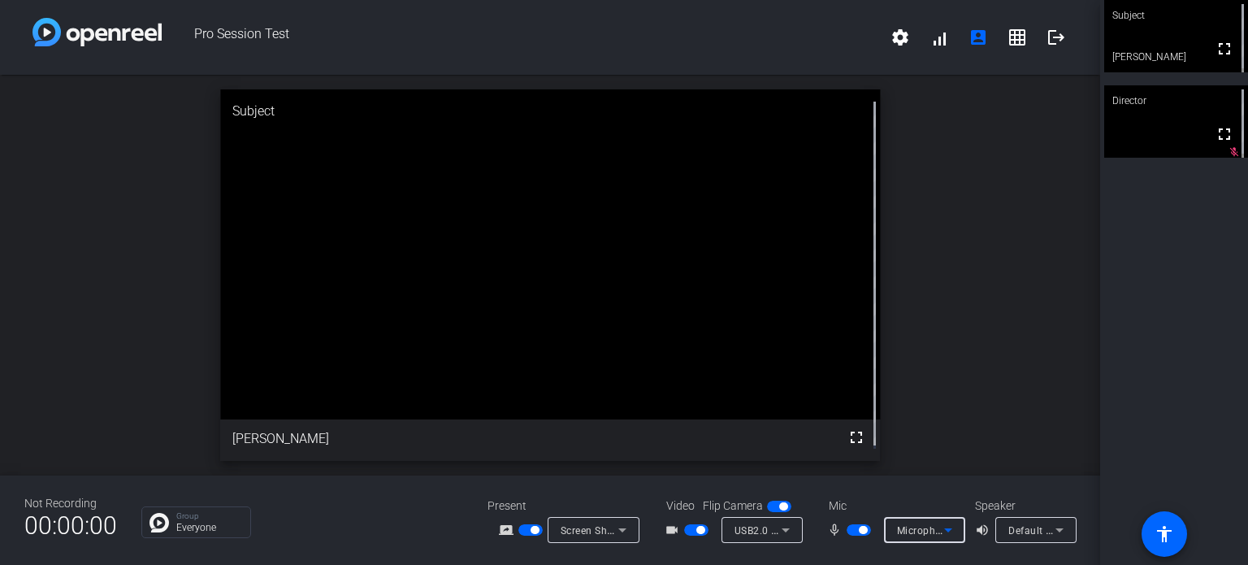
click at [992, 523] on span "Microphone (Realtek(R) Audio)" at bounding box center [969, 529] width 145 height 13
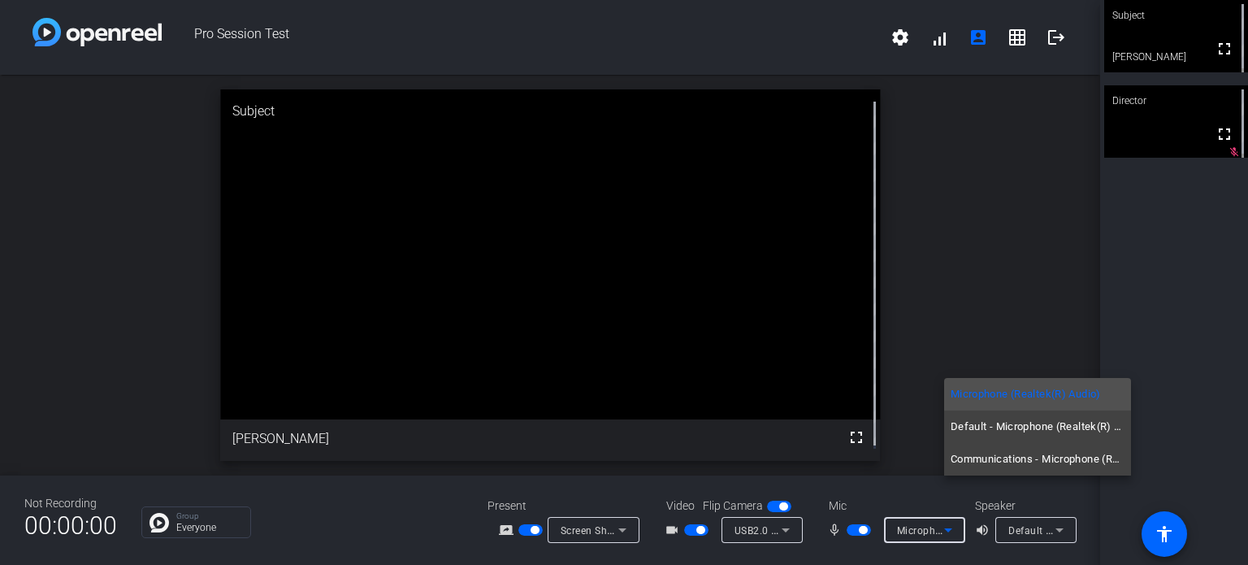
click at [844, 513] on div at bounding box center [624, 282] width 1248 height 565
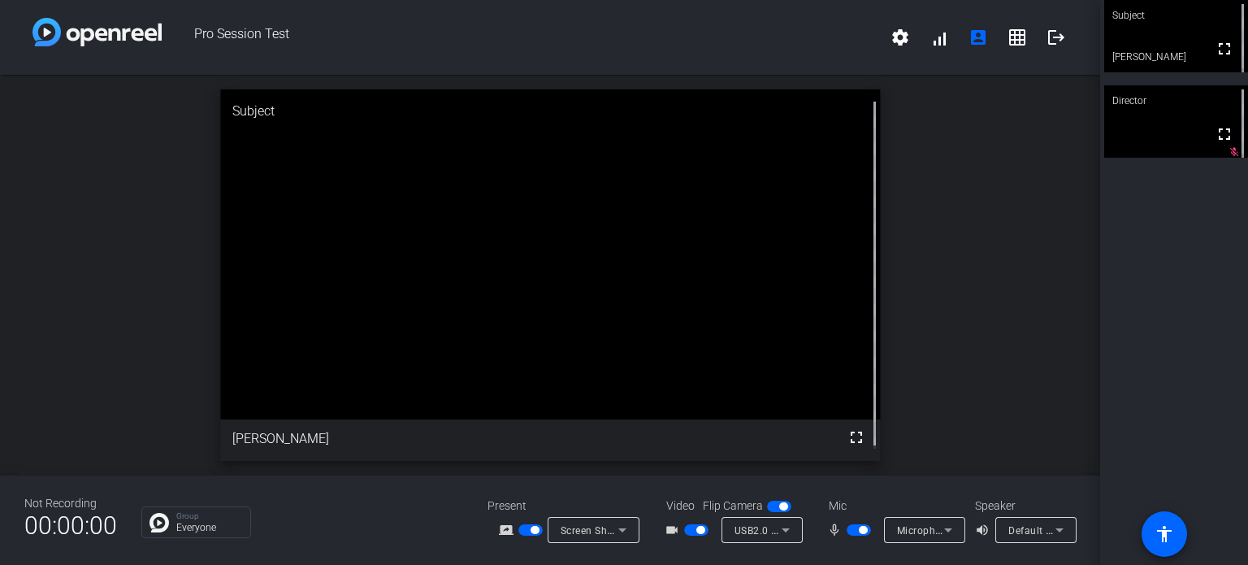
drag, startPoint x: 807, startPoint y: 493, endPoint x: 814, endPoint y: 485, distance: 10.3
click at [796, 520] on icon at bounding box center [786, 530] width 20 height 20
click at [706, 540] on div at bounding box center [624, 282] width 1248 height 565
click at [1009, 540] on div "Default - Speakers (Realtek(R) Audio)" at bounding box center [1036, 530] width 55 height 20
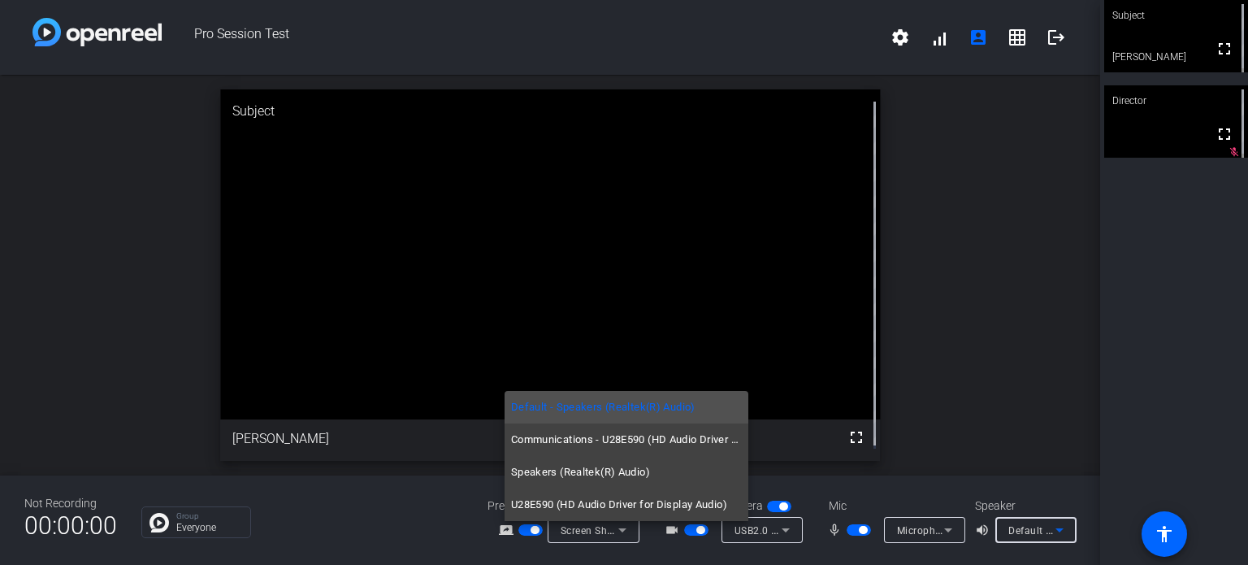
click at [873, 532] on div at bounding box center [624, 282] width 1248 height 565
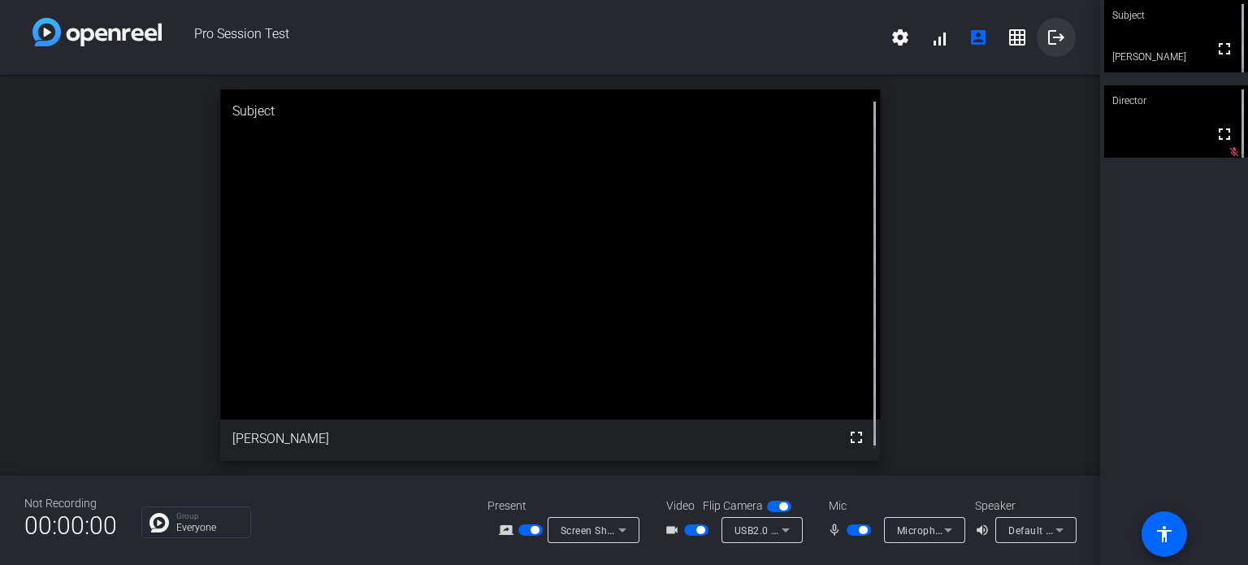
click at [1047, 28] on mat-icon "logout" at bounding box center [1057, 38] width 20 height 20
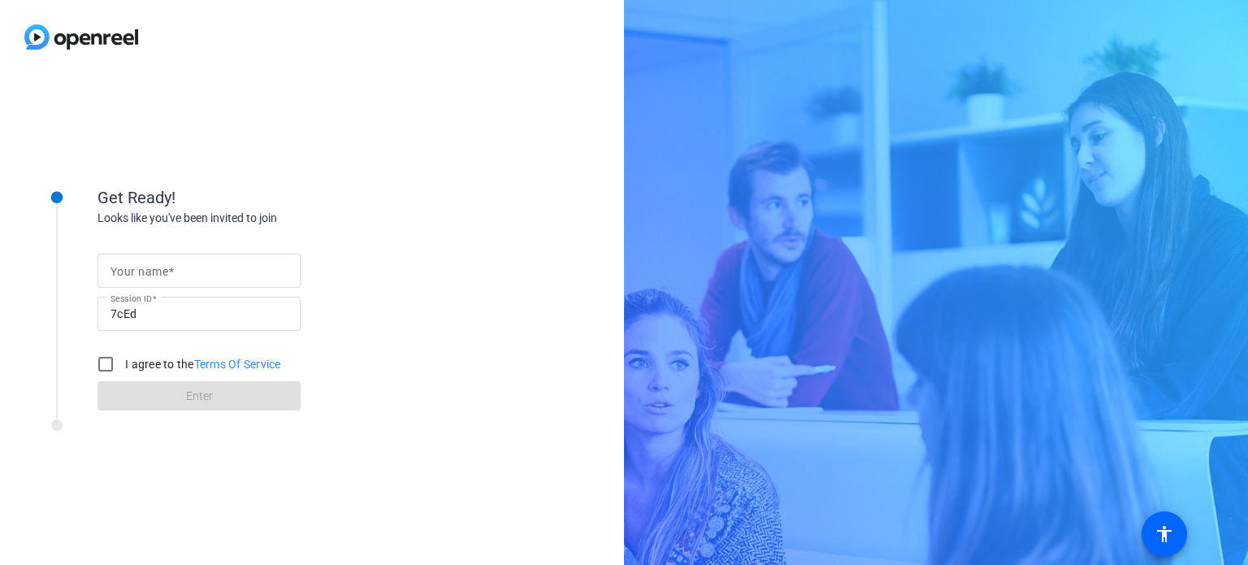
click at [147, 285] on div at bounding box center [199, 271] width 177 height 34
click at [153, 273] on input "Your name" at bounding box center [199, 271] width 177 height 20
type input "[PERSON_NAME]"
click at [143, 367] on label "I agree to the Terms Of Service" at bounding box center [201, 364] width 159 height 16
click at [122, 367] on input "I agree to the Terms Of Service" at bounding box center [105, 364] width 33 height 33
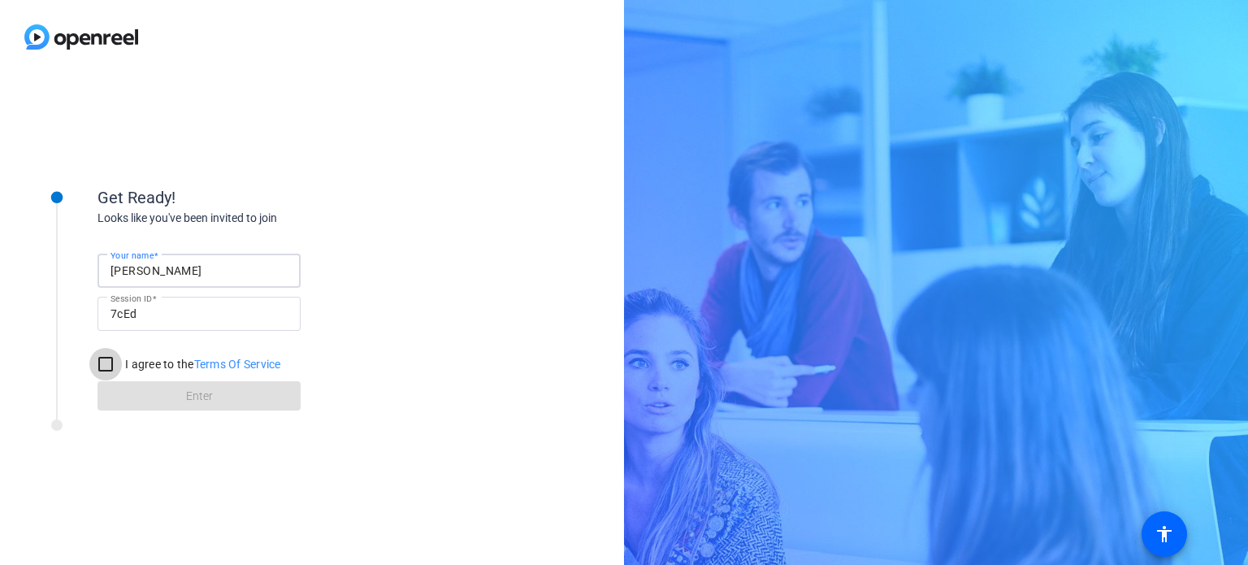
checkbox input "true"
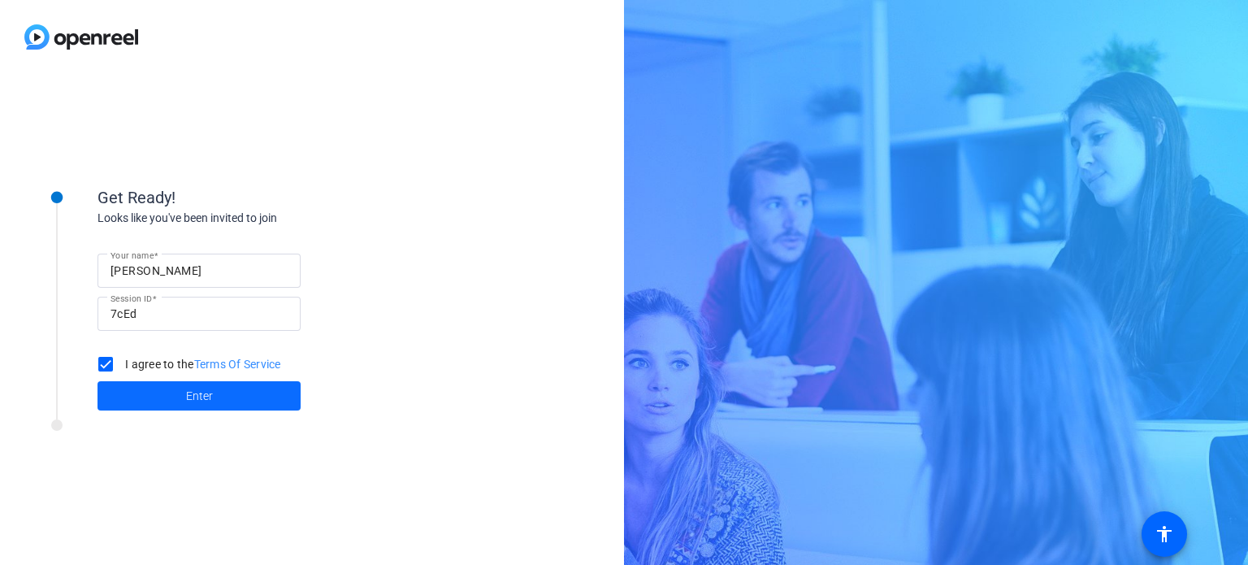
click at [145, 392] on span at bounding box center [199, 395] width 203 height 39
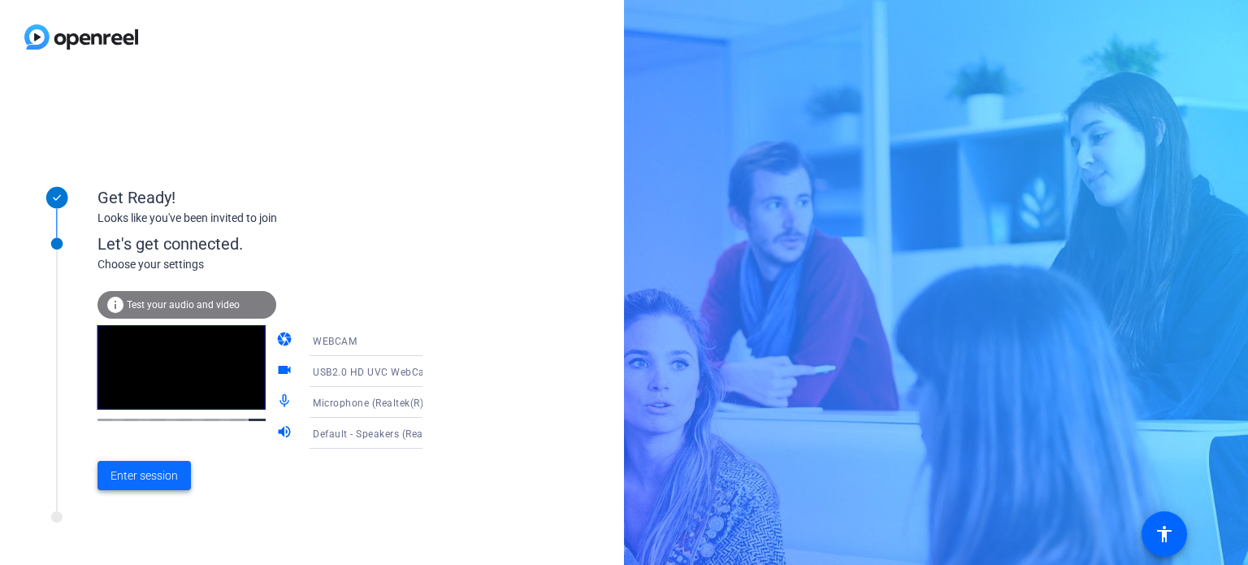
click at [172, 484] on span "Enter session" at bounding box center [144, 475] width 67 height 17
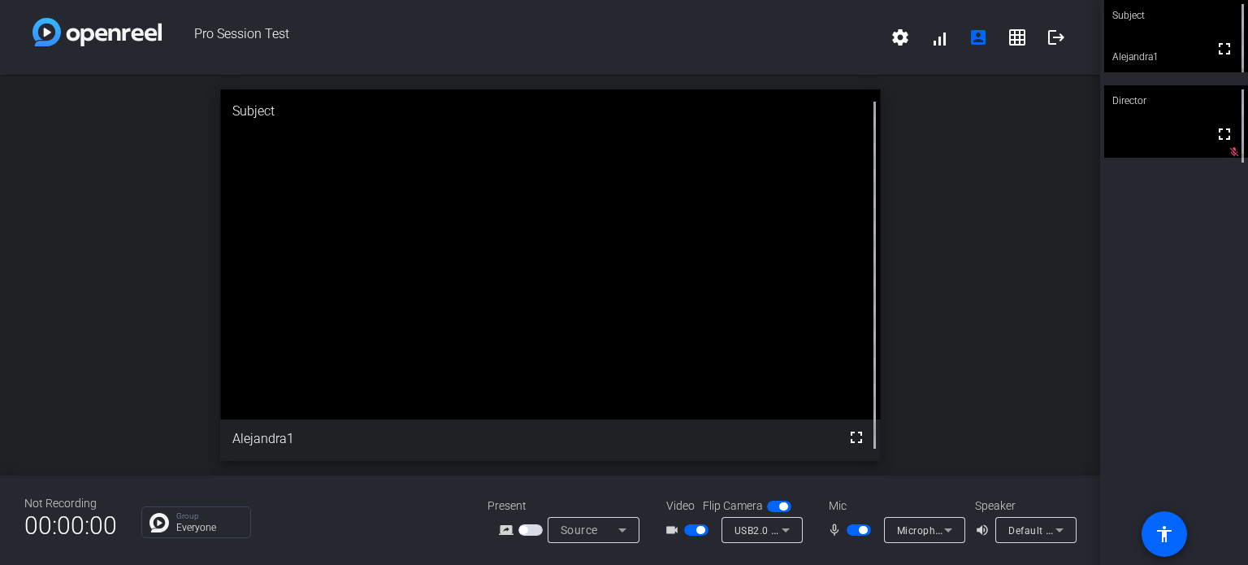
click at [528, 524] on span "button" at bounding box center [531, 529] width 24 height 11
click at [622, 527] on icon at bounding box center [623, 530] width 20 height 20
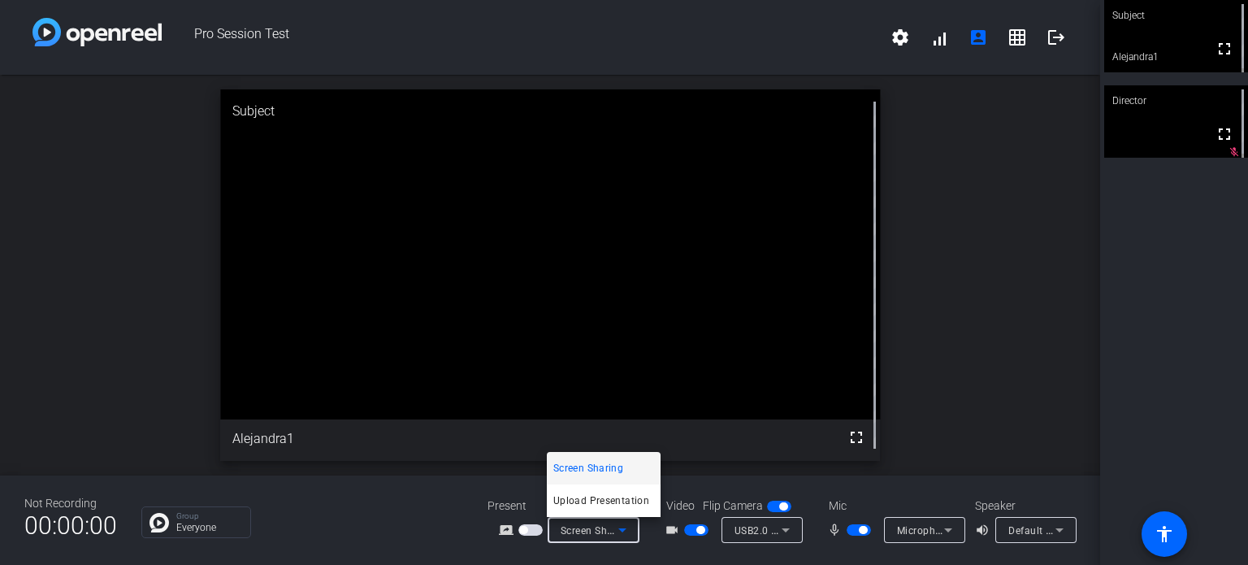
click at [525, 528] on div at bounding box center [624, 282] width 1248 height 565
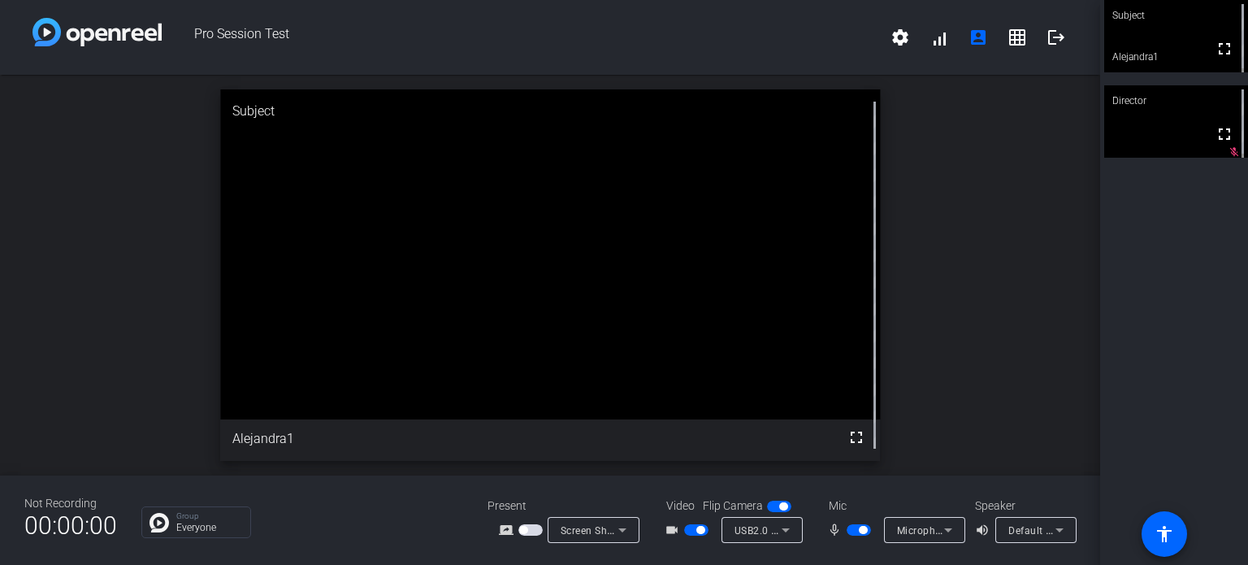
click at [533, 531] on span "button" at bounding box center [531, 529] width 24 height 11
click at [561, 536] on div "Screen Sharing" at bounding box center [590, 530] width 58 height 20
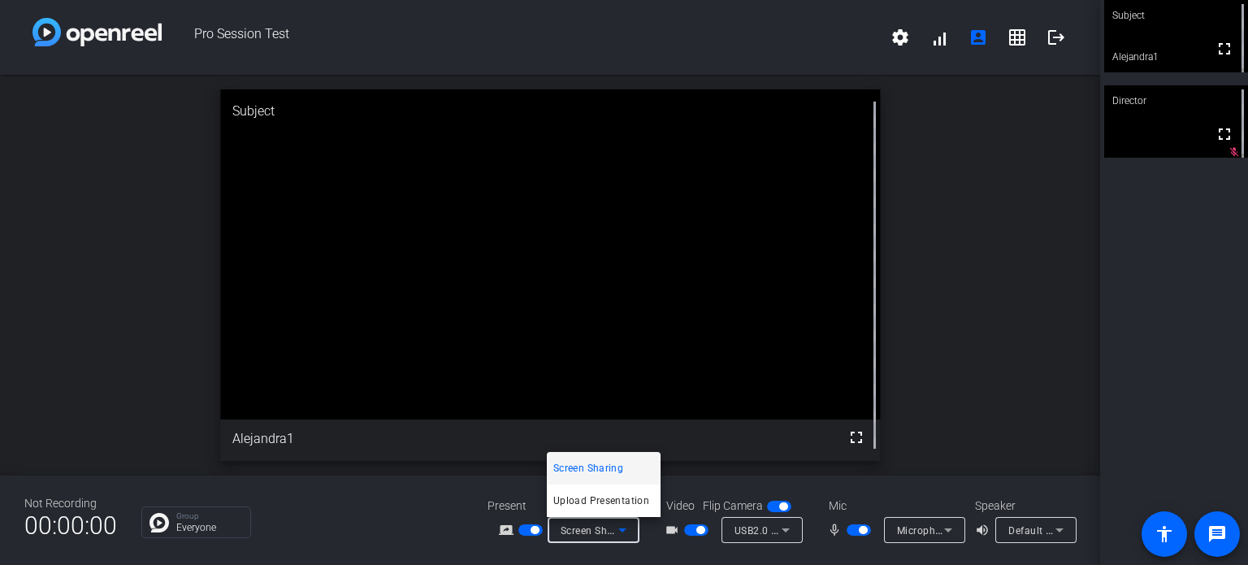
click at [525, 528] on div at bounding box center [624, 282] width 1248 height 565
click at [528, 528] on span "button" at bounding box center [531, 529] width 24 height 11
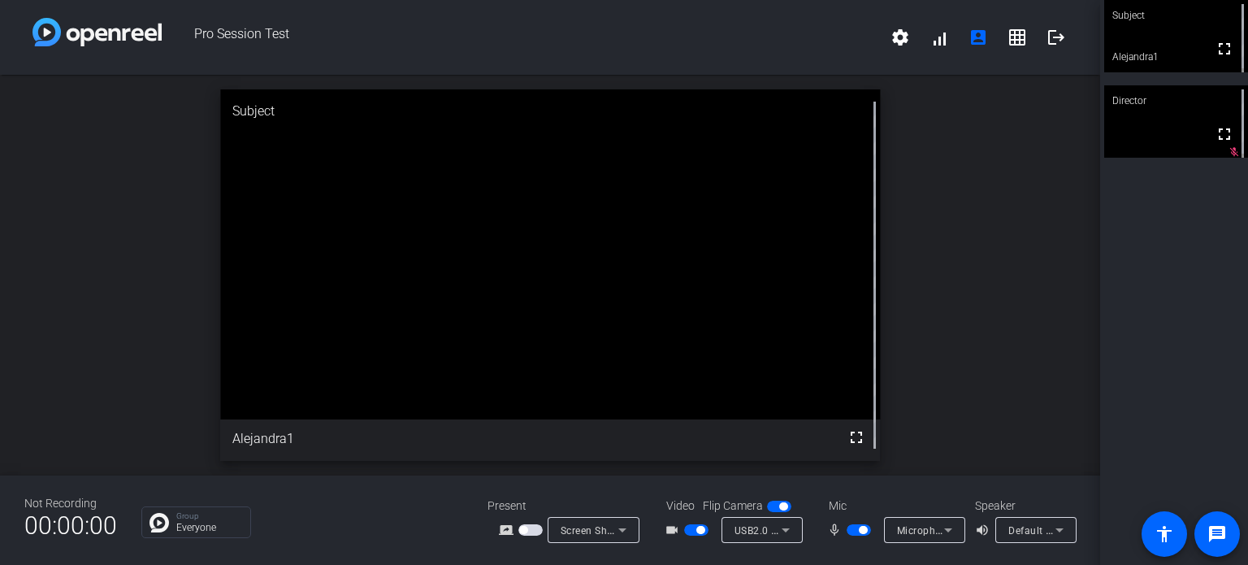
click at [528, 529] on span "button" at bounding box center [531, 529] width 24 height 11
click at [536, 531] on span "button" at bounding box center [535, 530] width 8 height 8
click at [536, 531] on span "button" at bounding box center [531, 529] width 24 height 11
click at [605, 549] on div at bounding box center [594, 552] width 92 height 18
click at [606, 539] on div "Screen Sharing" at bounding box center [590, 530] width 58 height 20
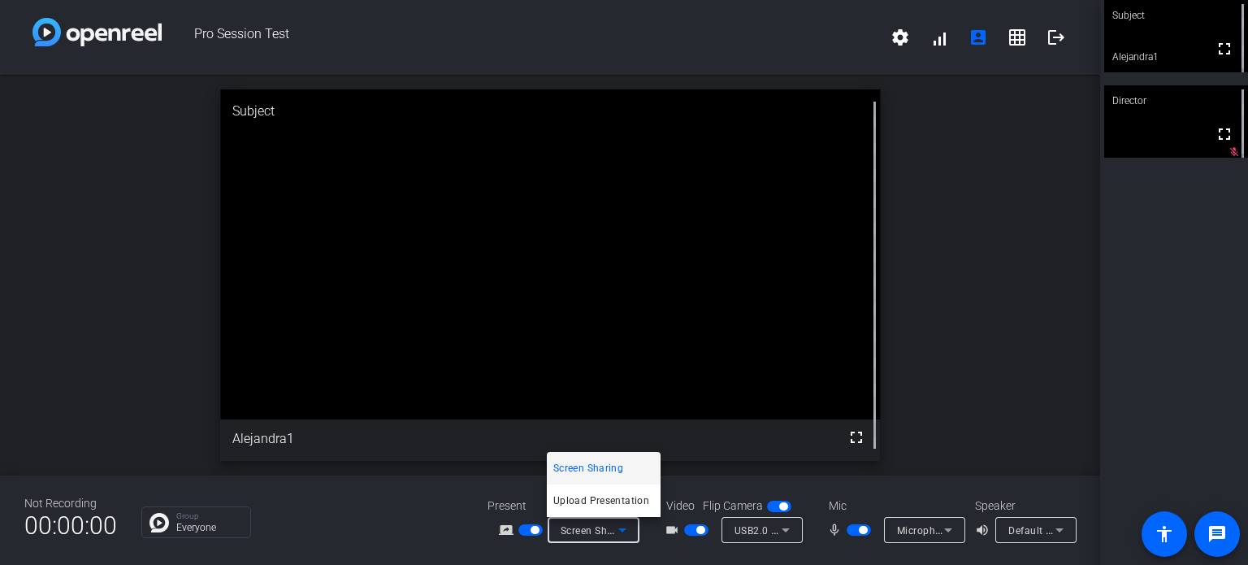
click at [512, 493] on div at bounding box center [624, 282] width 1248 height 565
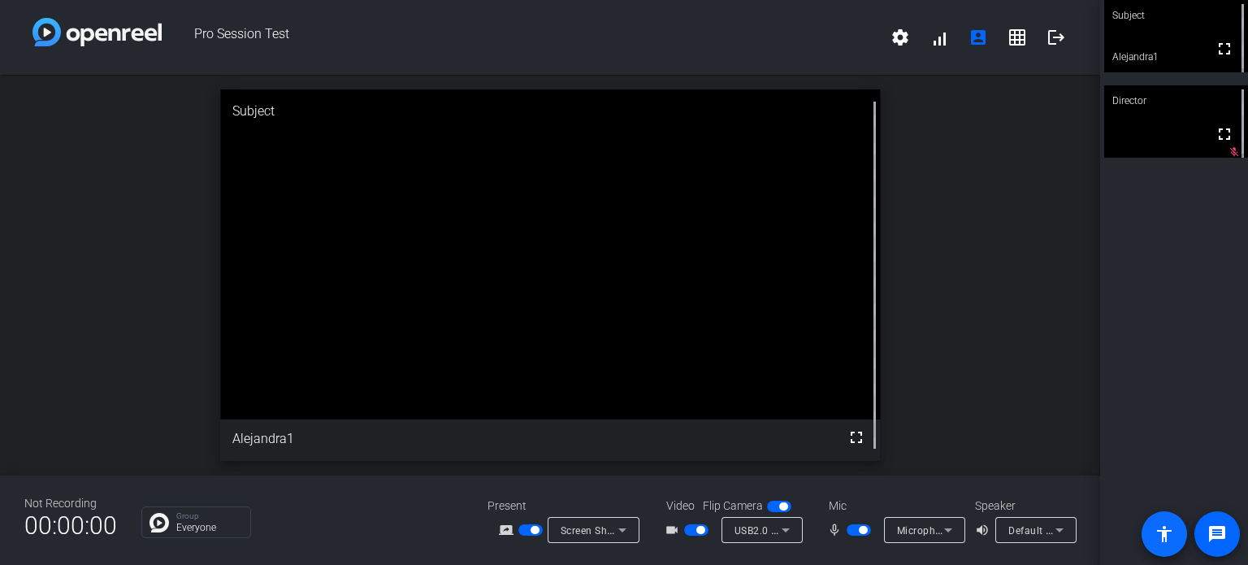
click at [1172, 531] on mat-icon "accessibility" at bounding box center [1165, 534] width 20 height 20
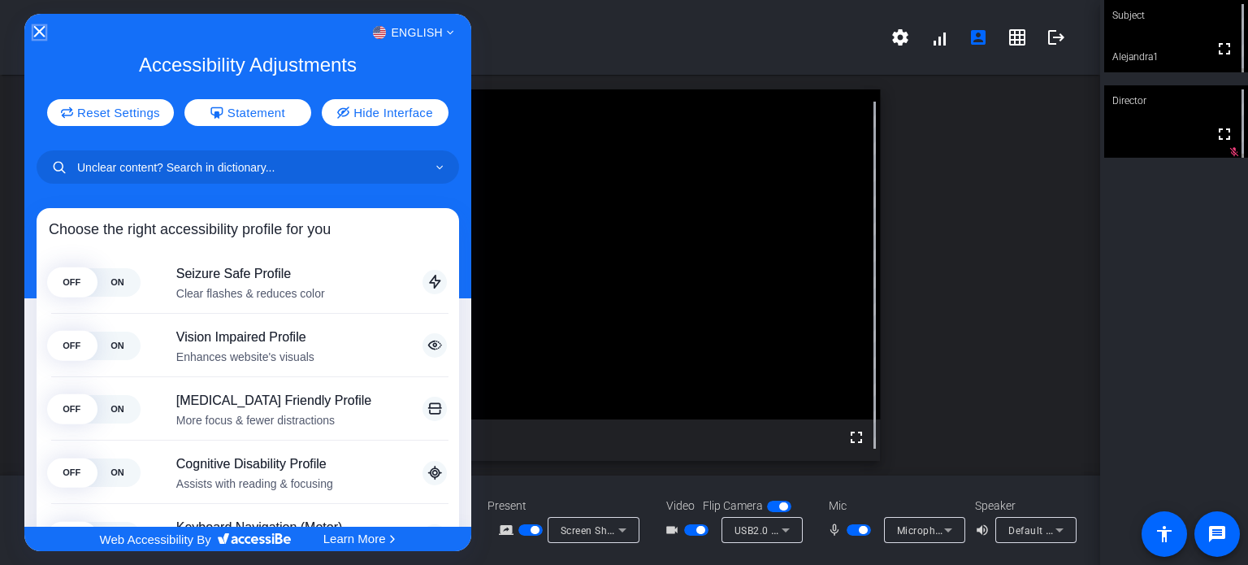
click at [42, 30] on icon "Close Accessibility Interface" at bounding box center [38, 31] width 11 height 11
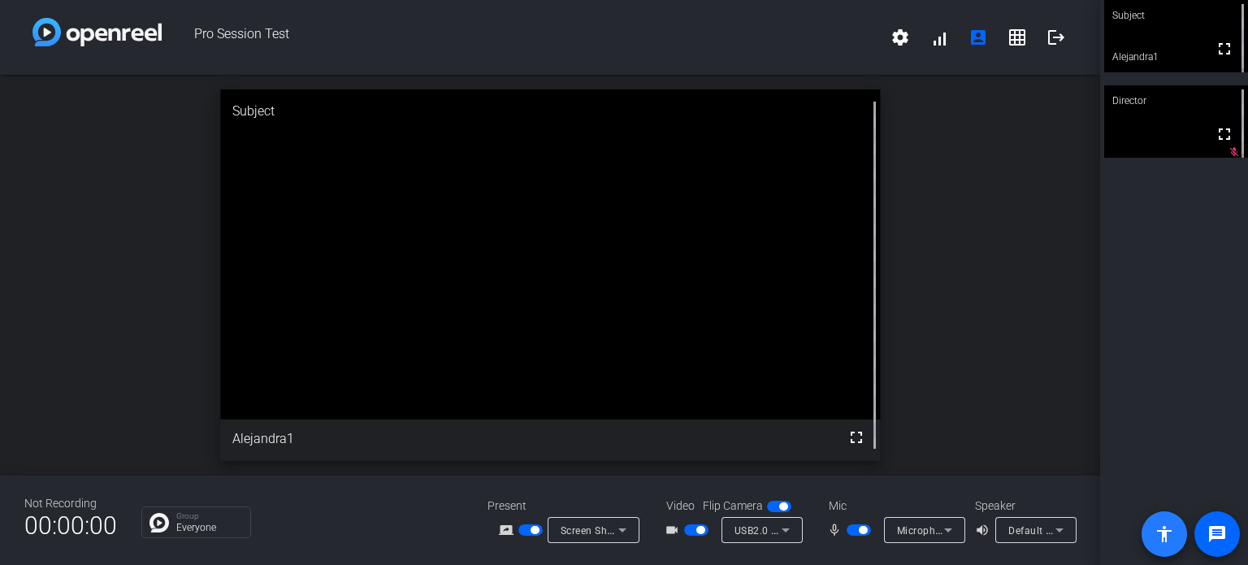
click at [1156, 532] on mat-icon "accessibility" at bounding box center [1165, 534] width 20 height 20
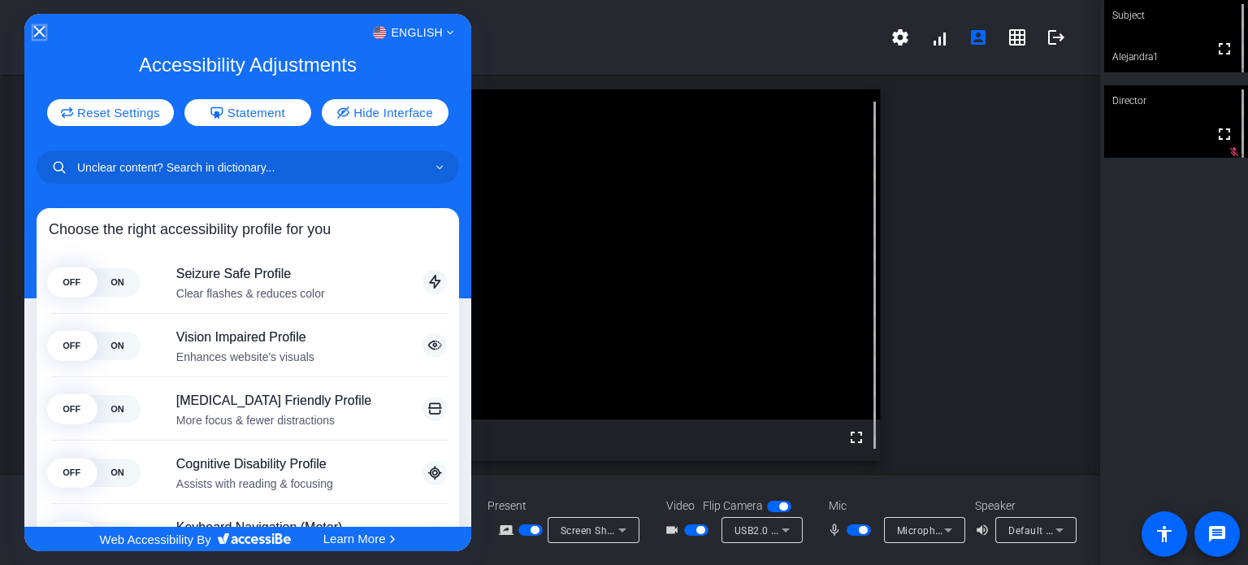
click at [42, 33] on icon "Close Accessibility Interface" at bounding box center [39, 31] width 11 height 11
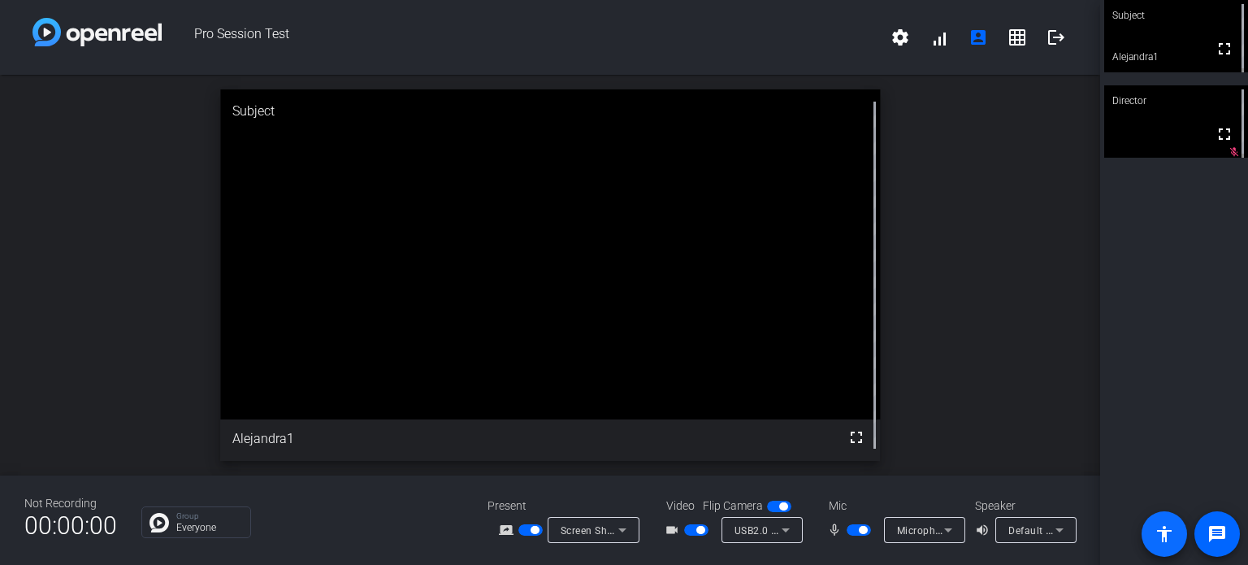
click at [1155, 533] on mat-icon "accessibility" at bounding box center [1165, 534] width 20 height 20
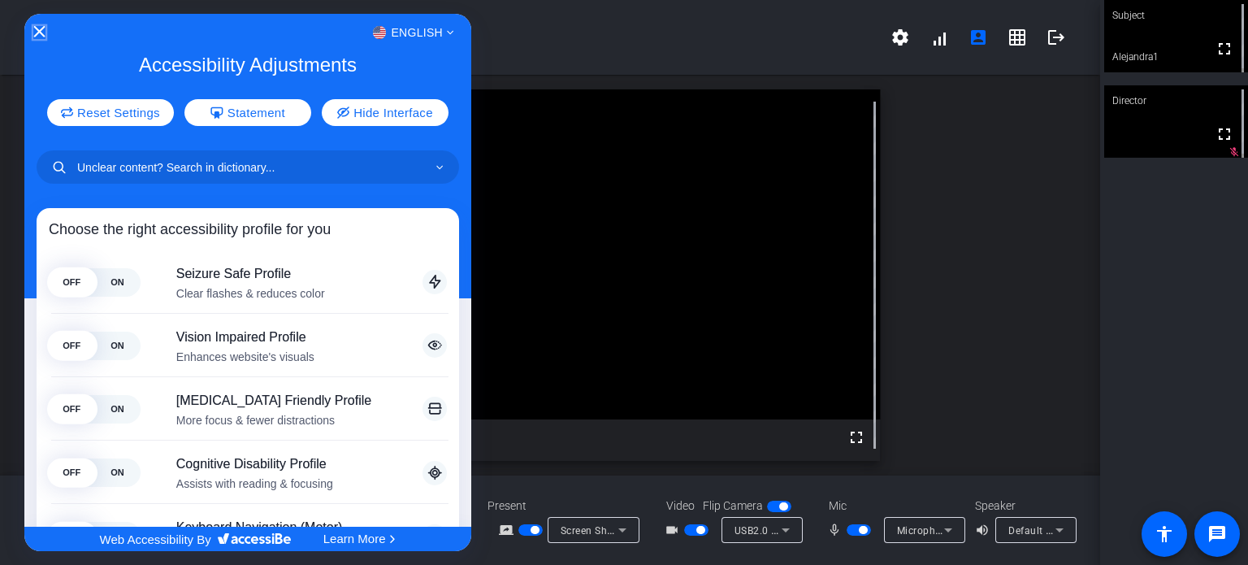
click at [36, 31] on icon "Close Accessibility Interface" at bounding box center [38, 31] width 11 height 11
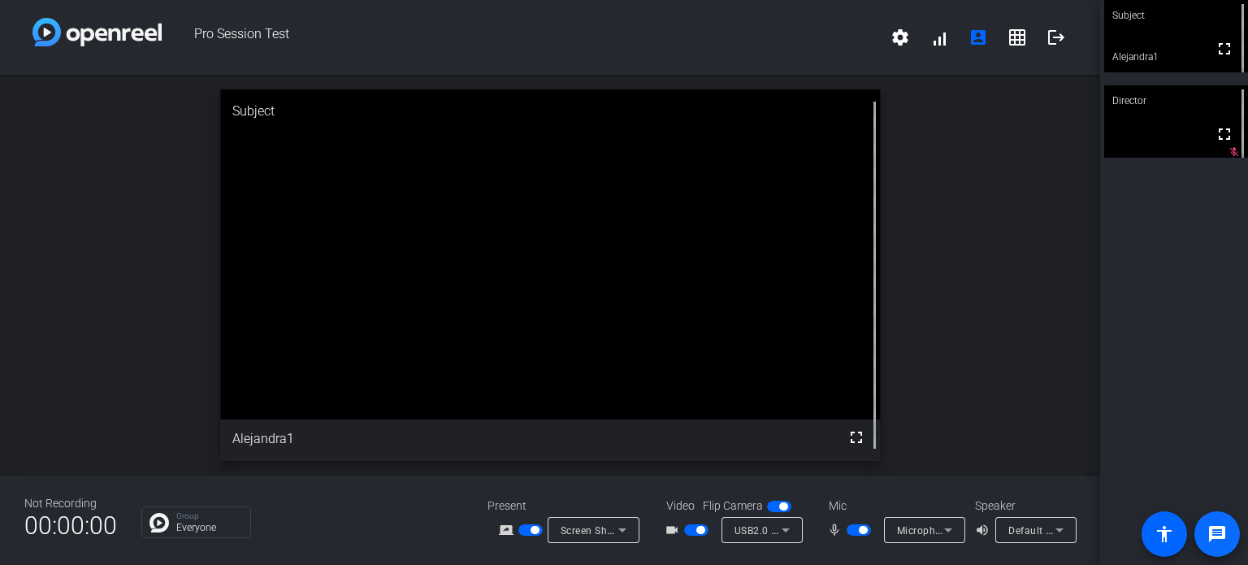
click at [1223, 529] on mat-icon "message" at bounding box center [1218, 534] width 20 height 20
click at [896, 41] on mat-icon "settings" at bounding box center [901, 38] width 20 height 20
click at [1001, 115] on div at bounding box center [624, 282] width 1248 height 565
click at [940, 44] on span at bounding box center [939, 37] width 39 height 39
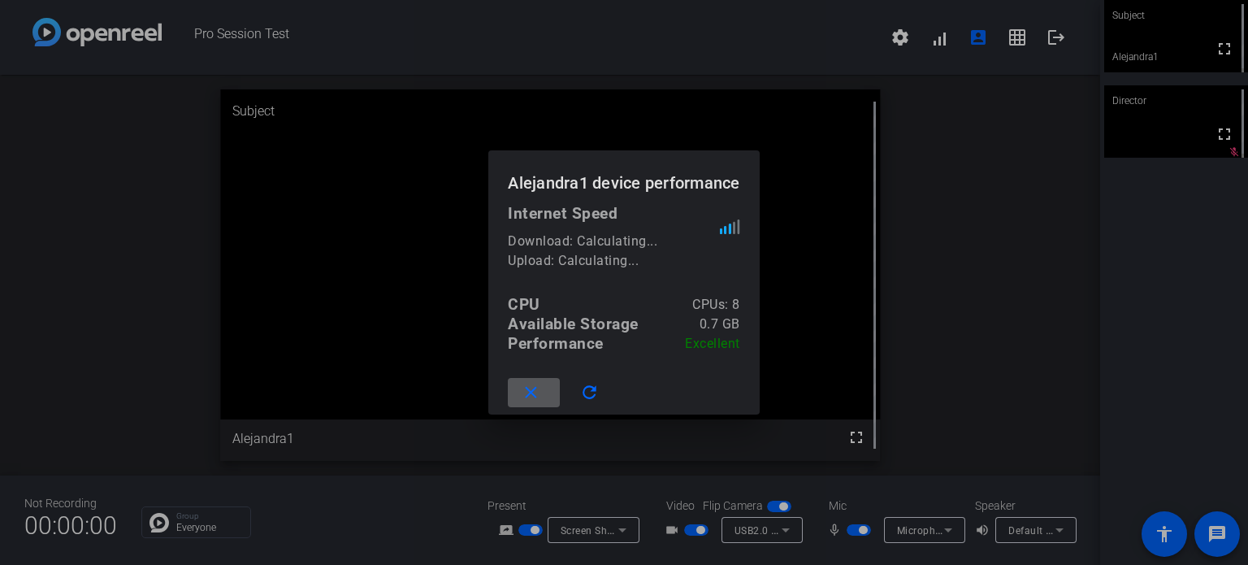
click at [546, 396] on span at bounding box center [534, 392] width 52 height 39
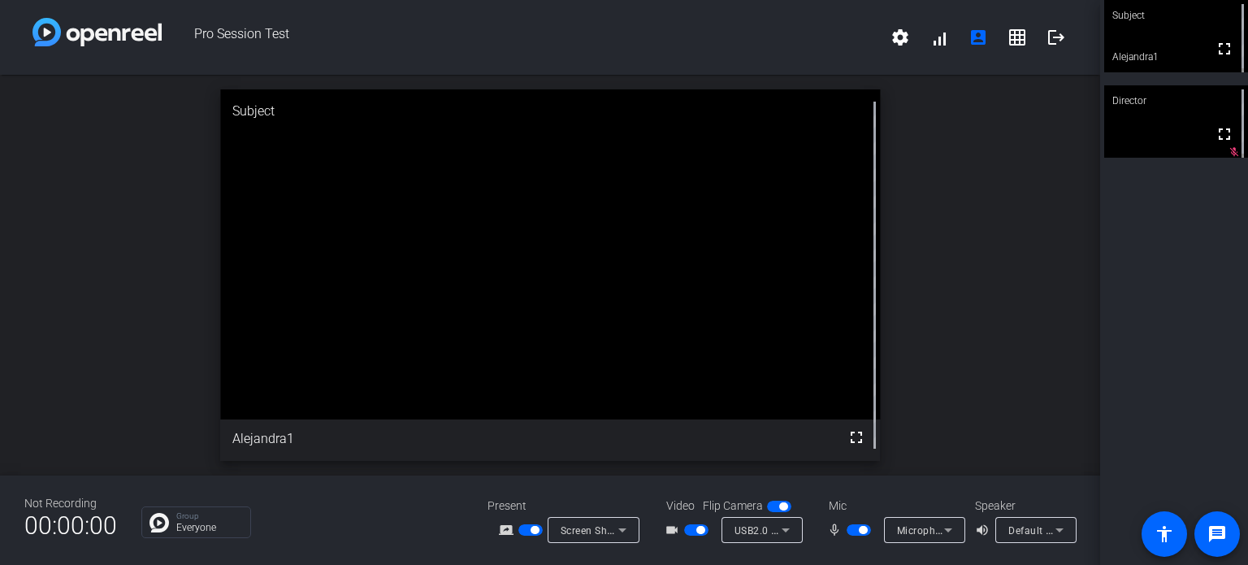
click at [968, 209] on div "open_in_new Subject fullscreen Alejandra1" at bounding box center [550, 275] width 1101 height 401
click at [895, 41] on mat-icon "settings" at bounding box center [901, 38] width 20 height 20
click at [962, 145] on div at bounding box center [624, 282] width 1248 height 565
click at [934, 46] on span at bounding box center [939, 37] width 39 height 39
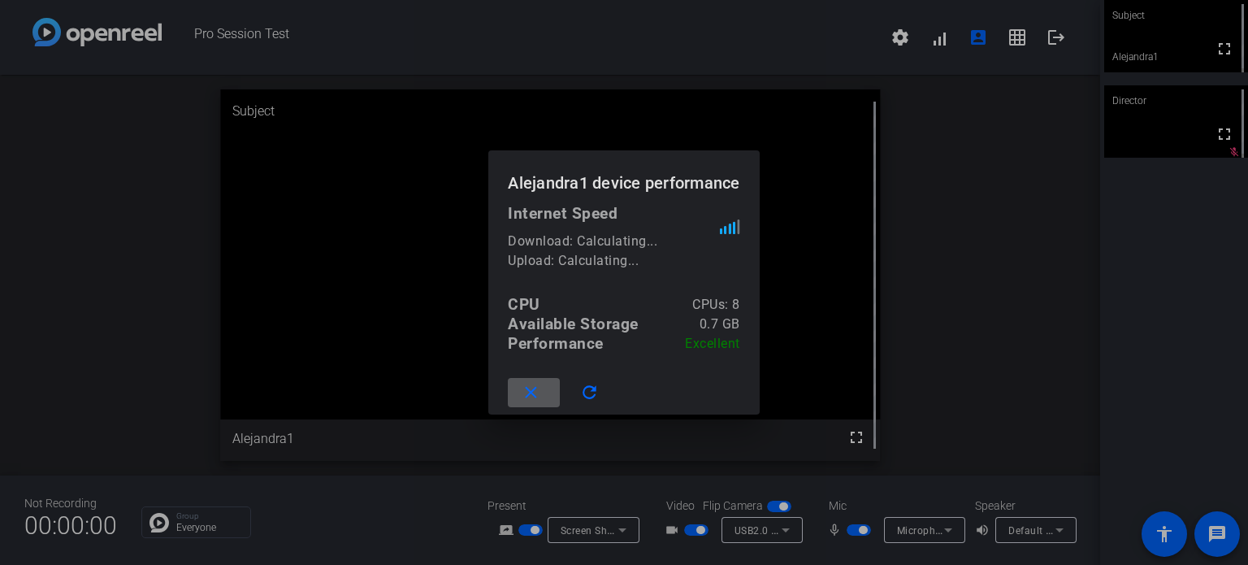
click at [542, 389] on span at bounding box center [534, 392] width 52 height 39
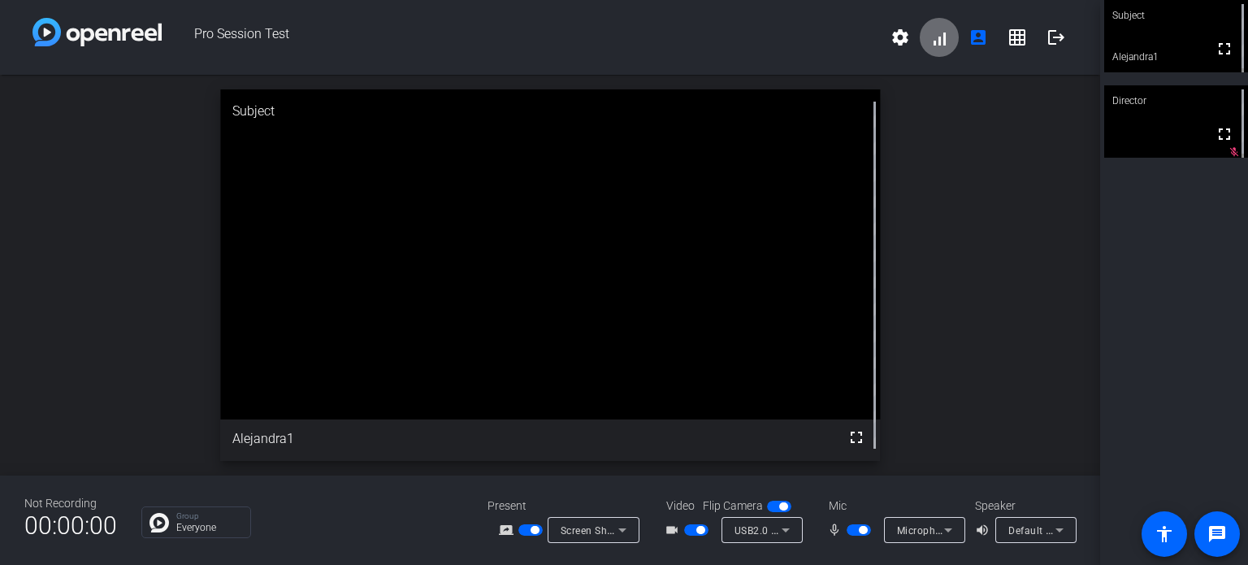
click at [939, 39] on span at bounding box center [939, 37] width 39 height 39
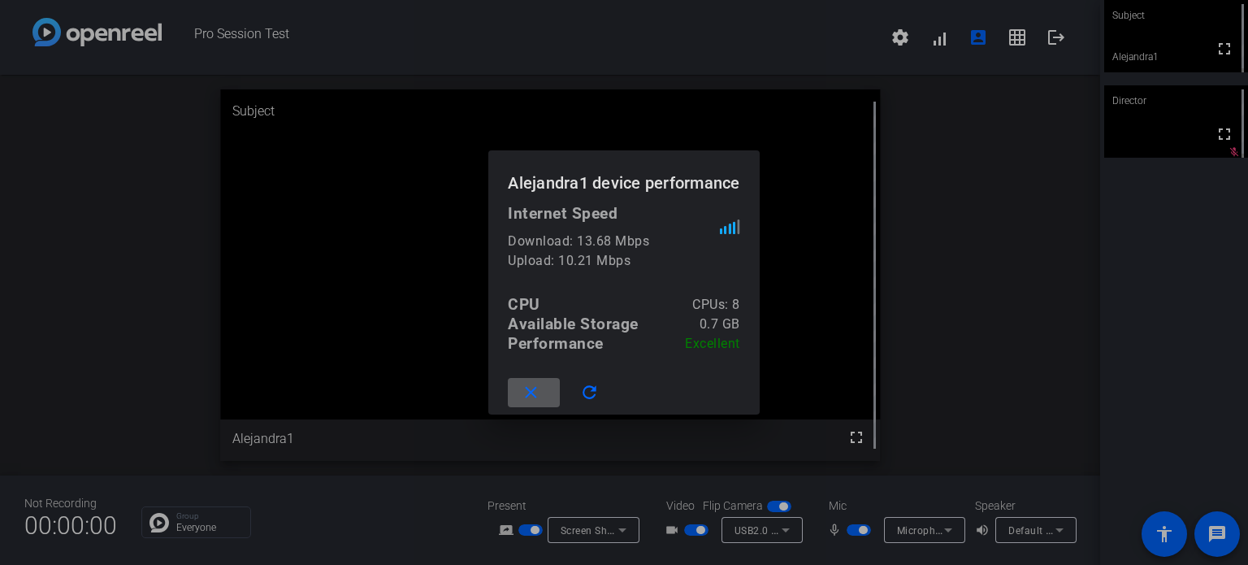
click at [523, 397] on mat-icon "close" at bounding box center [531, 393] width 20 height 20
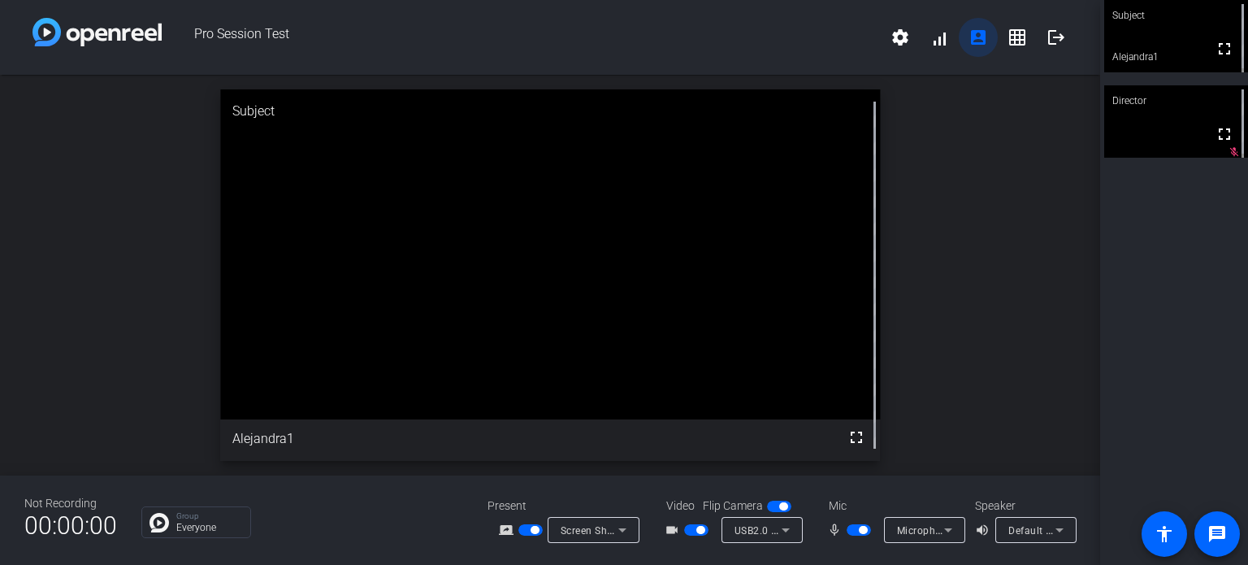
click at [982, 40] on mat-icon "account_box" at bounding box center [979, 38] width 20 height 20
click at [982, 41] on mat-icon "account_box" at bounding box center [979, 38] width 20 height 20
click at [974, 41] on mat-icon "account_box" at bounding box center [979, 38] width 20 height 20
click at [973, 41] on mat-icon "account_box" at bounding box center [979, 38] width 20 height 20
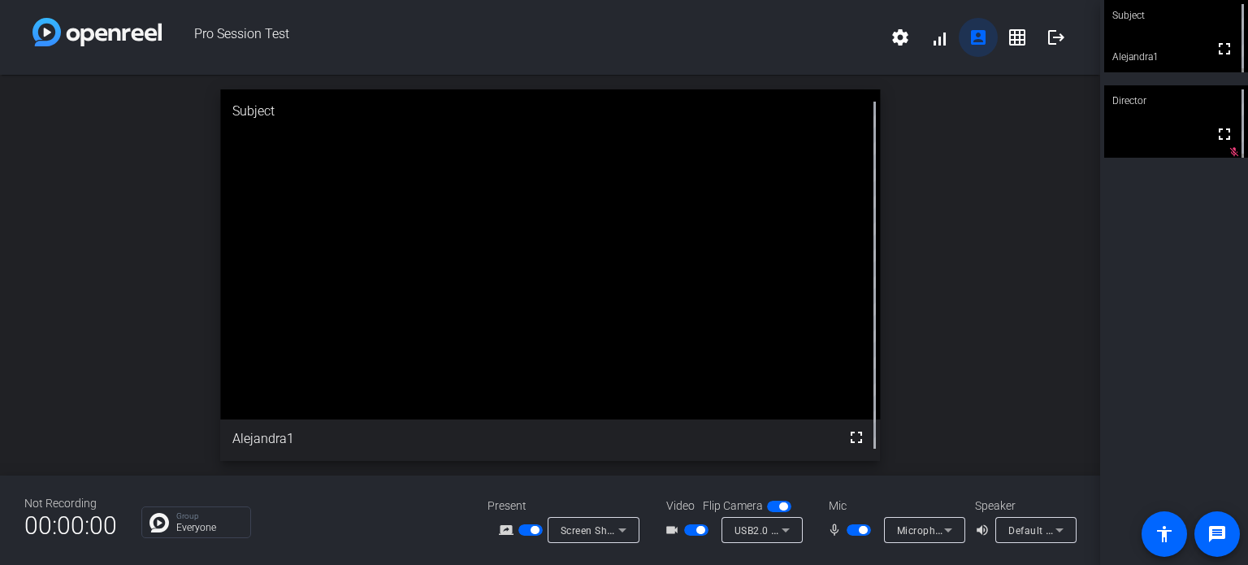
click at [973, 41] on mat-icon "account_box" at bounding box center [979, 38] width 20 height 20
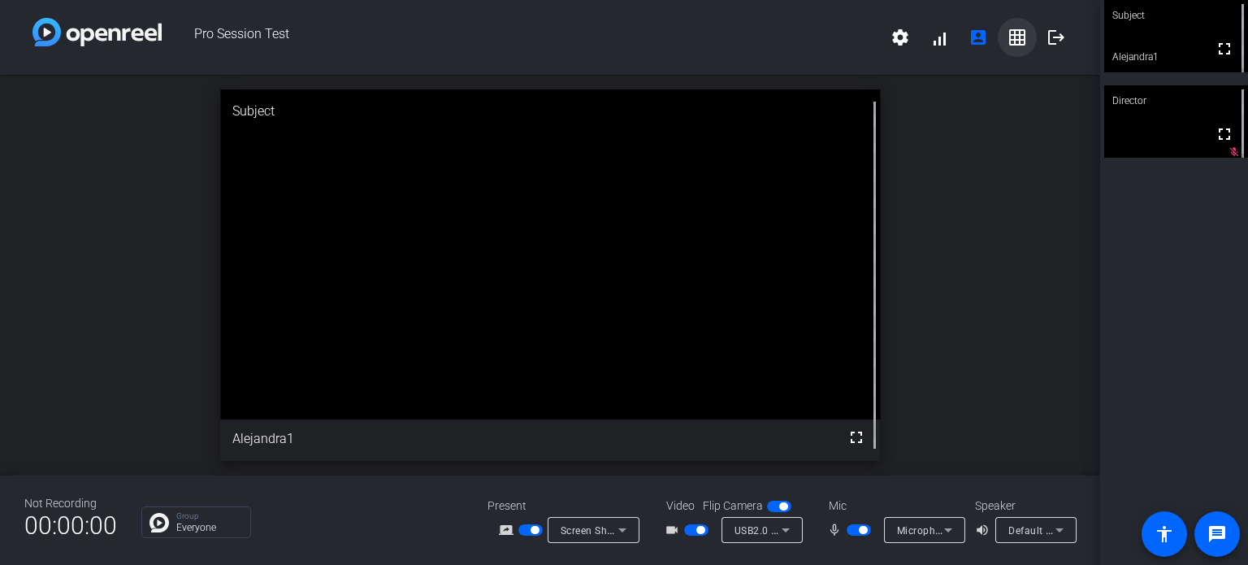
click at [1020, 50] on span at bounding box center [1017, 37] width 39 height 39
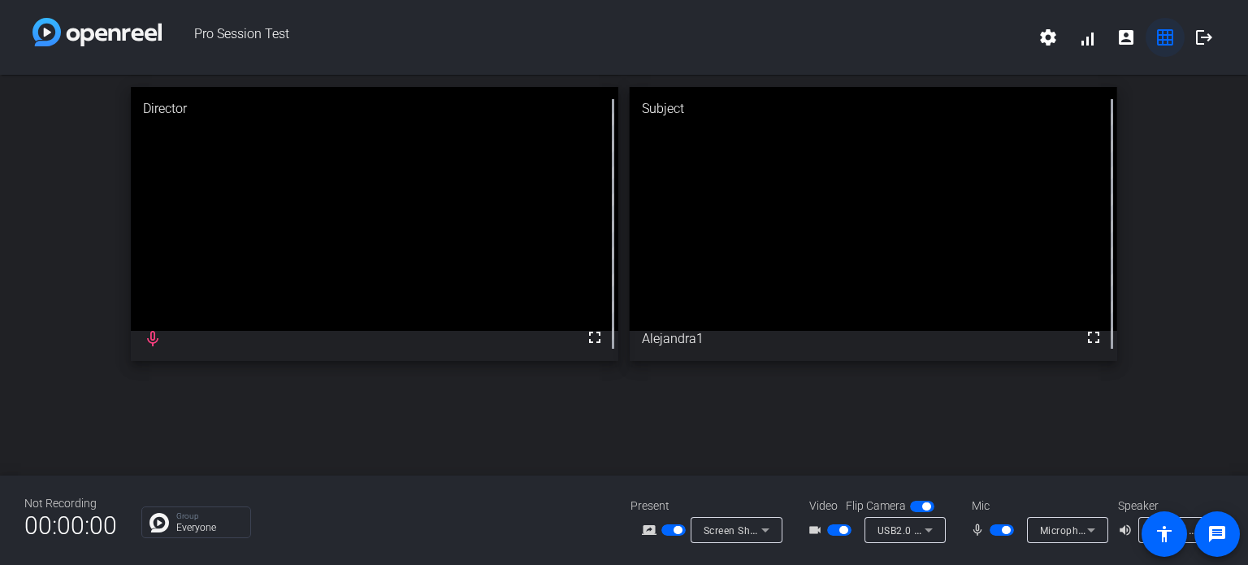
click at [1166, 46] on mat-icon "grid_on" at bounding box center [1166, 38] width 20 height 20
click at [1127, 44] on mat-icon "account_box" at bounding box center [1127, 38] width 20 height 20
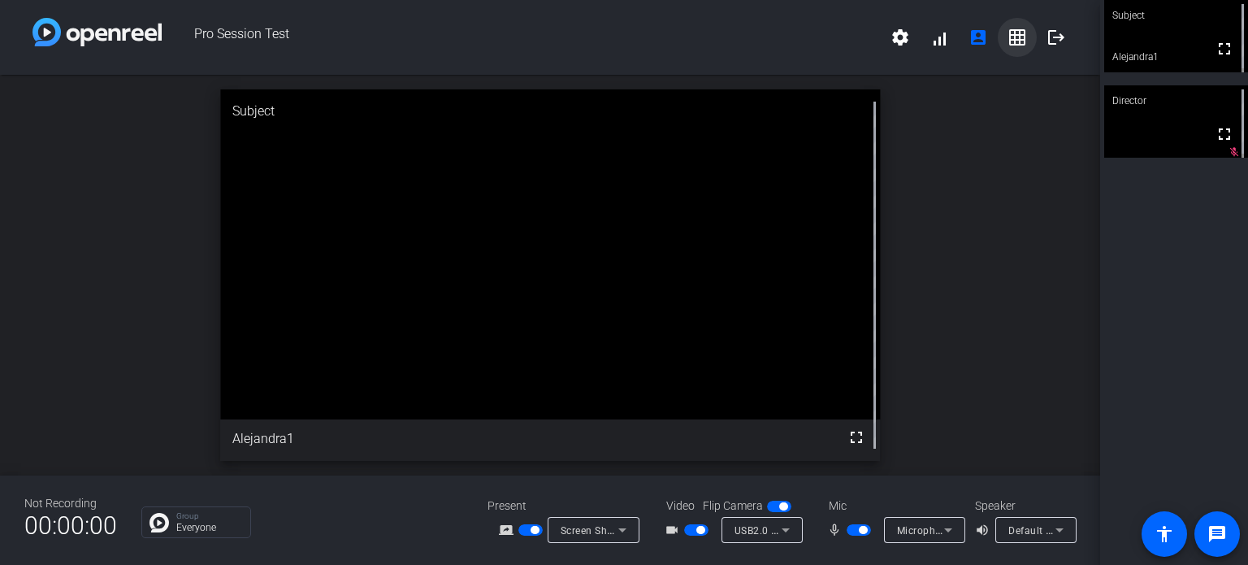
click at [1019, 48] on span at bounding box center [1017, 37] width 39 height 39
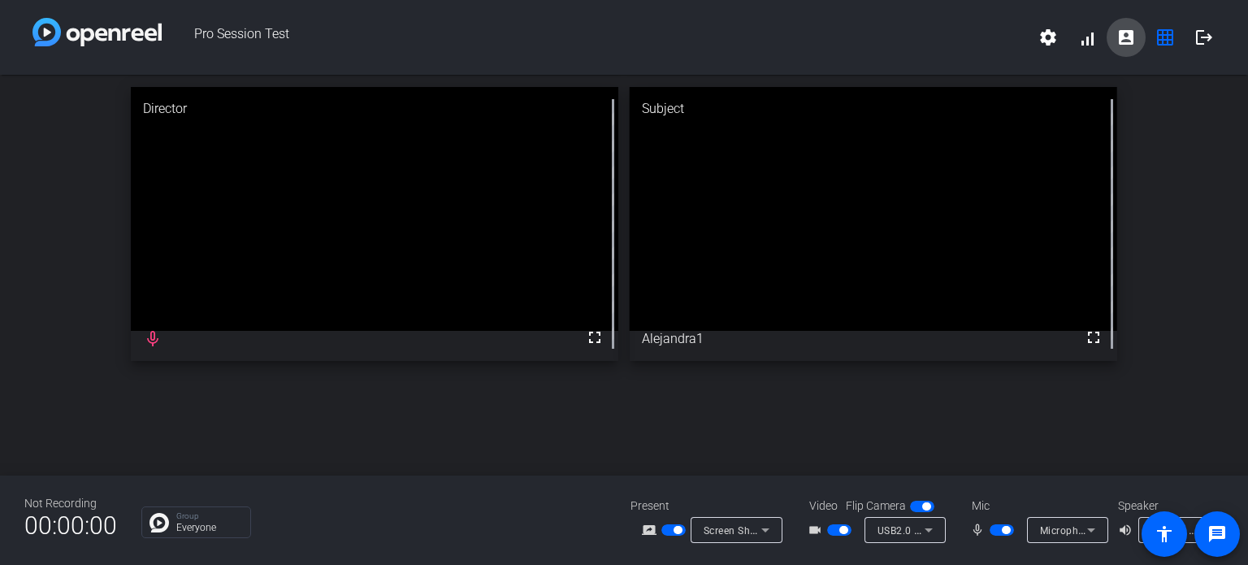
click at [1115, 45] on button "account_box" at bounding box center [1126, 37] width 39 height 39
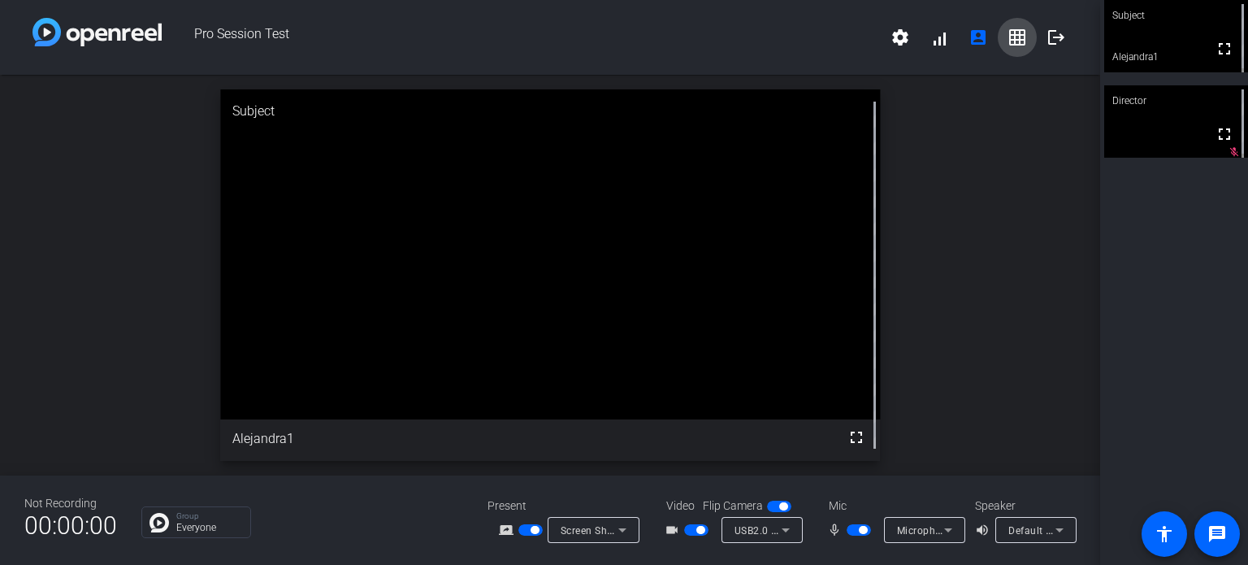
click at [1021, 45] on mat-icon "grid_on" at bounding box center [1018, 38] width 20 height 20
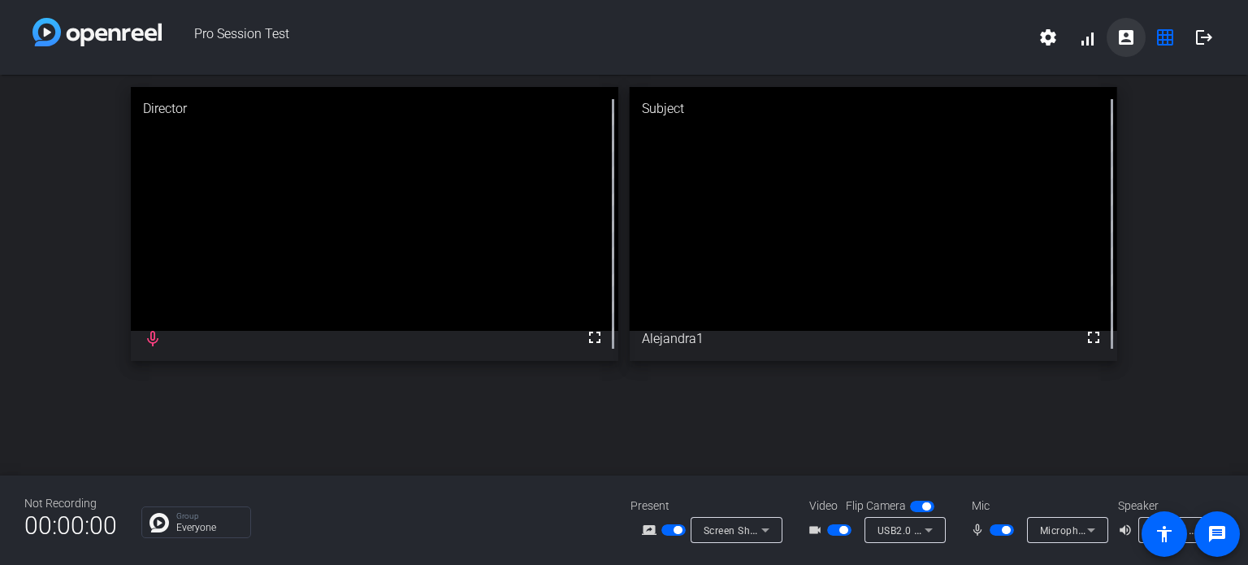
click at [1126, 44] on mat-icon "account_box" at bounding box center [1127, 38] width 20 height 20
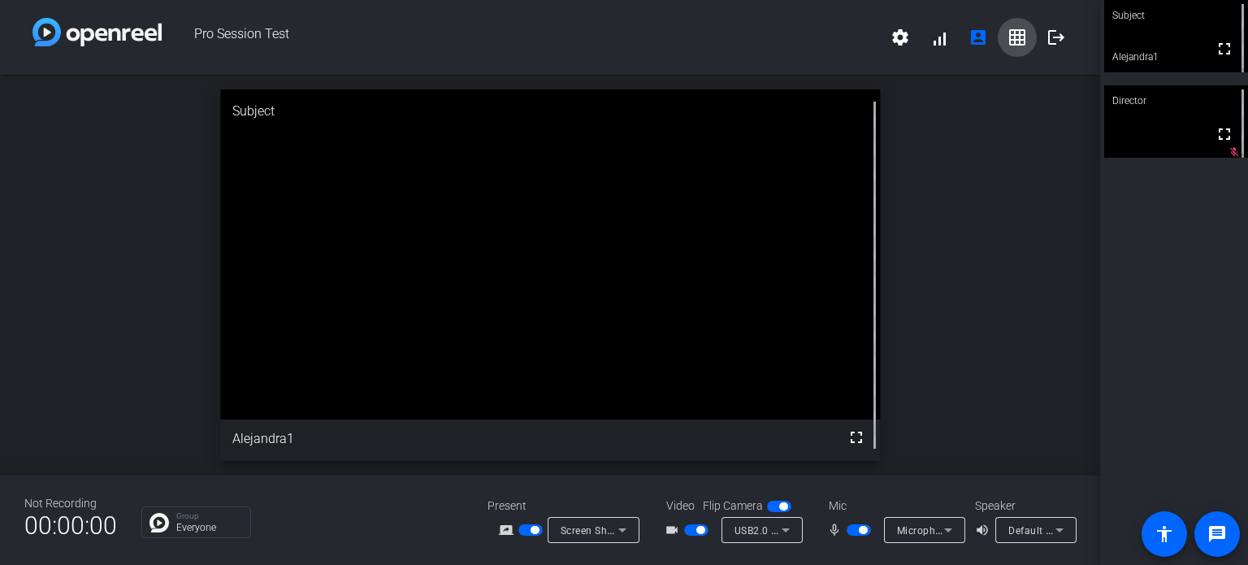
click at [1020, 34] on mat-icon "grid_on" at bounding box center [1018, 38] width 20 height 20
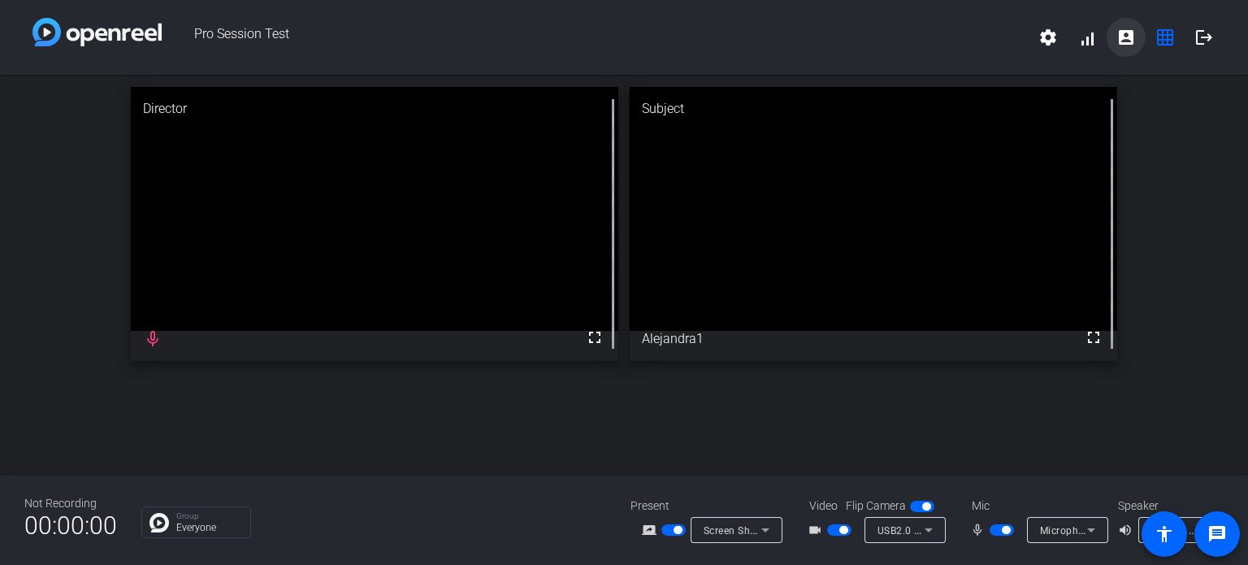
click at [1131, 50] on span at bounding box center [1126, 37] width 39 height 39
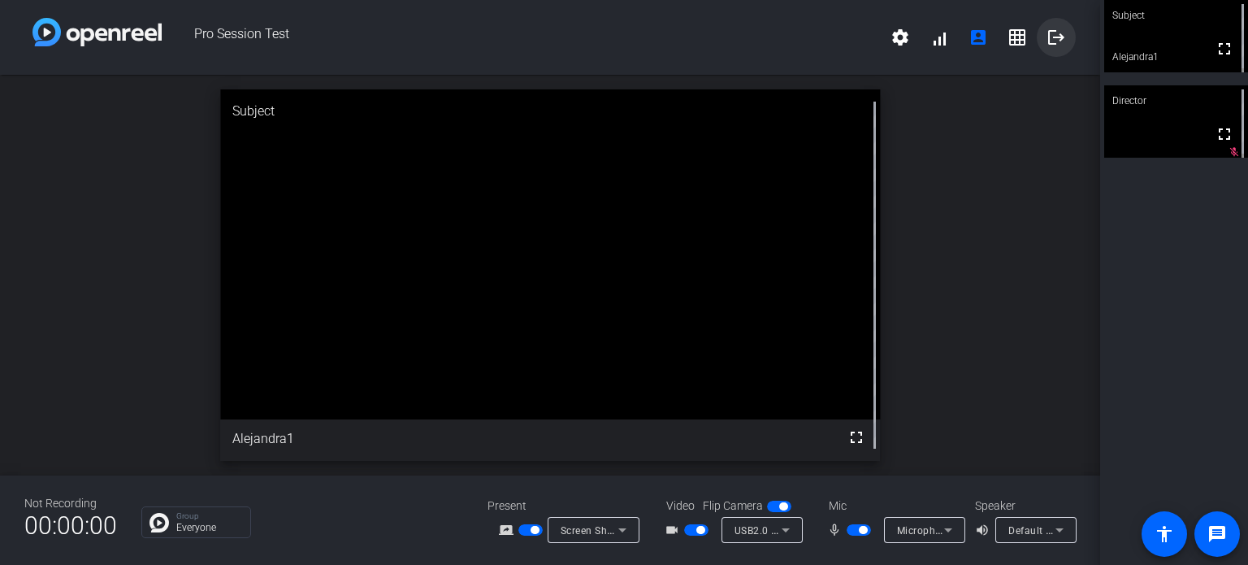
click at [1051, 41] on mat-icon "logout" at bounding box center [1057, 38] width 20 height 20
